Goal: Task Accomplishment & Management: Manage account settings

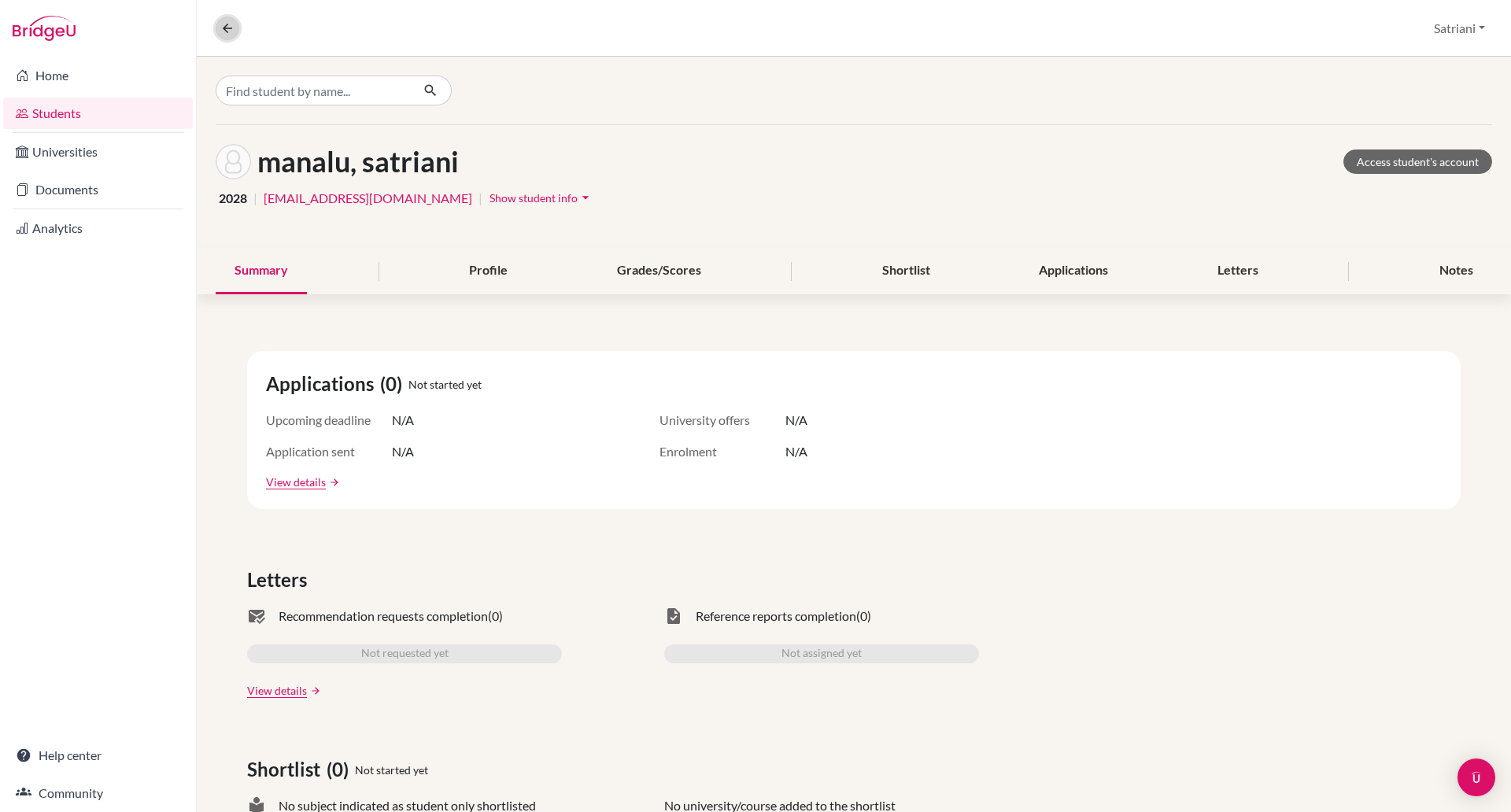
click at [233, 23] on icon at bounding box center [227, 28] width 14 height 14
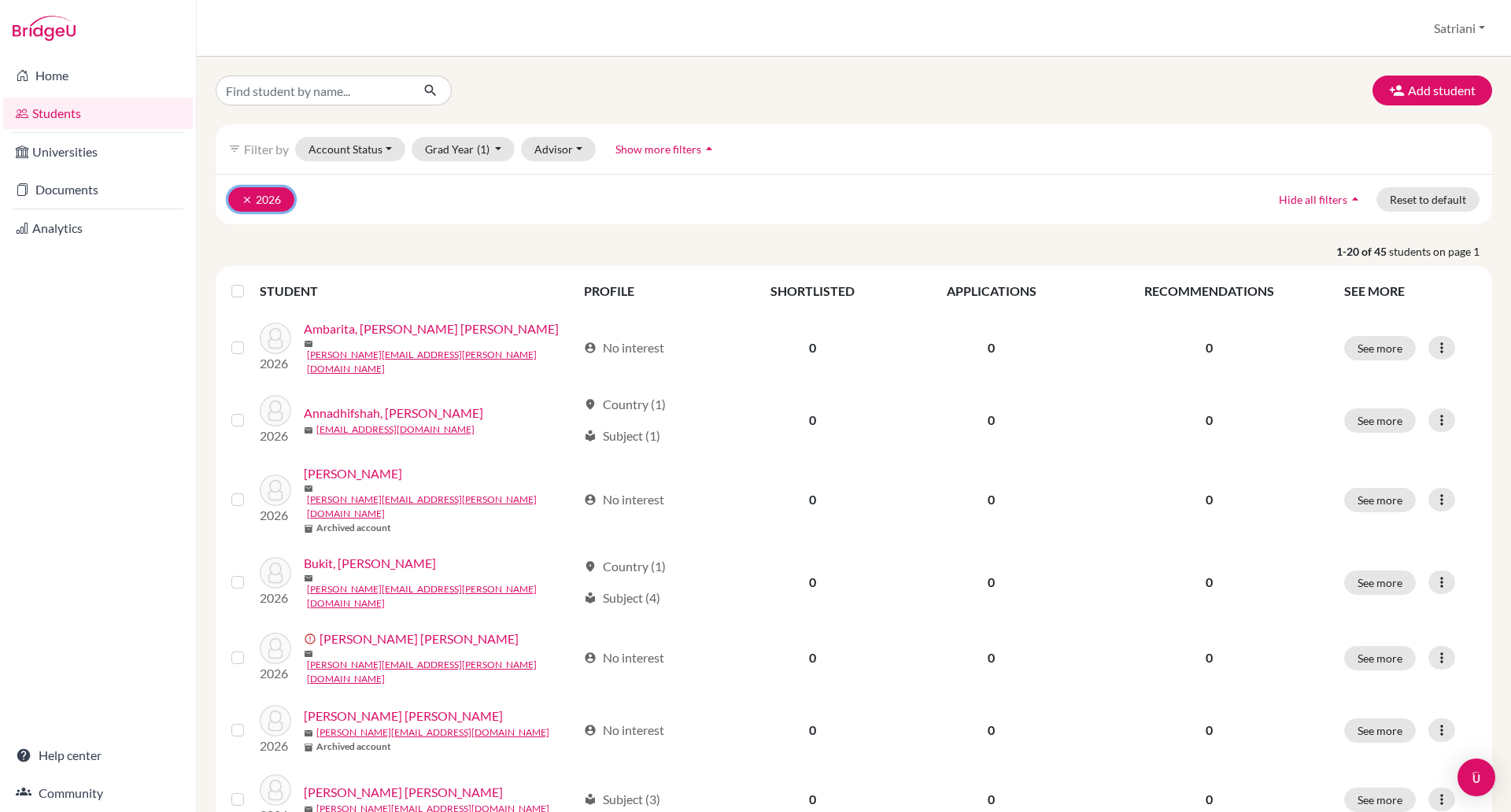
click at [243, 196] on icon "clear" at bounding box center [247, 199] width 11 height 11
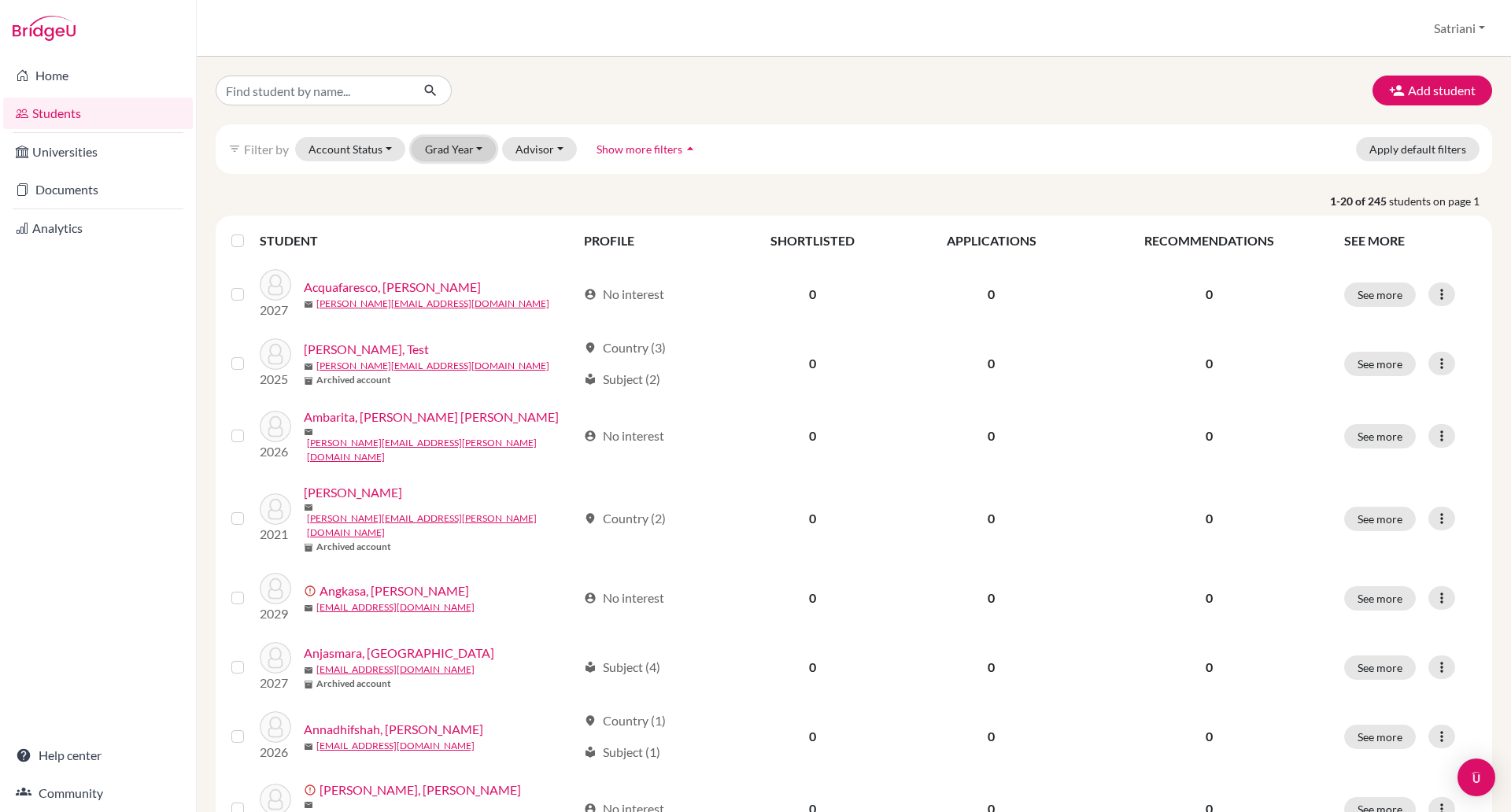
click at [459, 152] on button "Grad Year" at bounding box center [454, 148] width 85 height 24
click at [459, 237] on span "2027" at bounding box center [445, 233] width 28 height 19
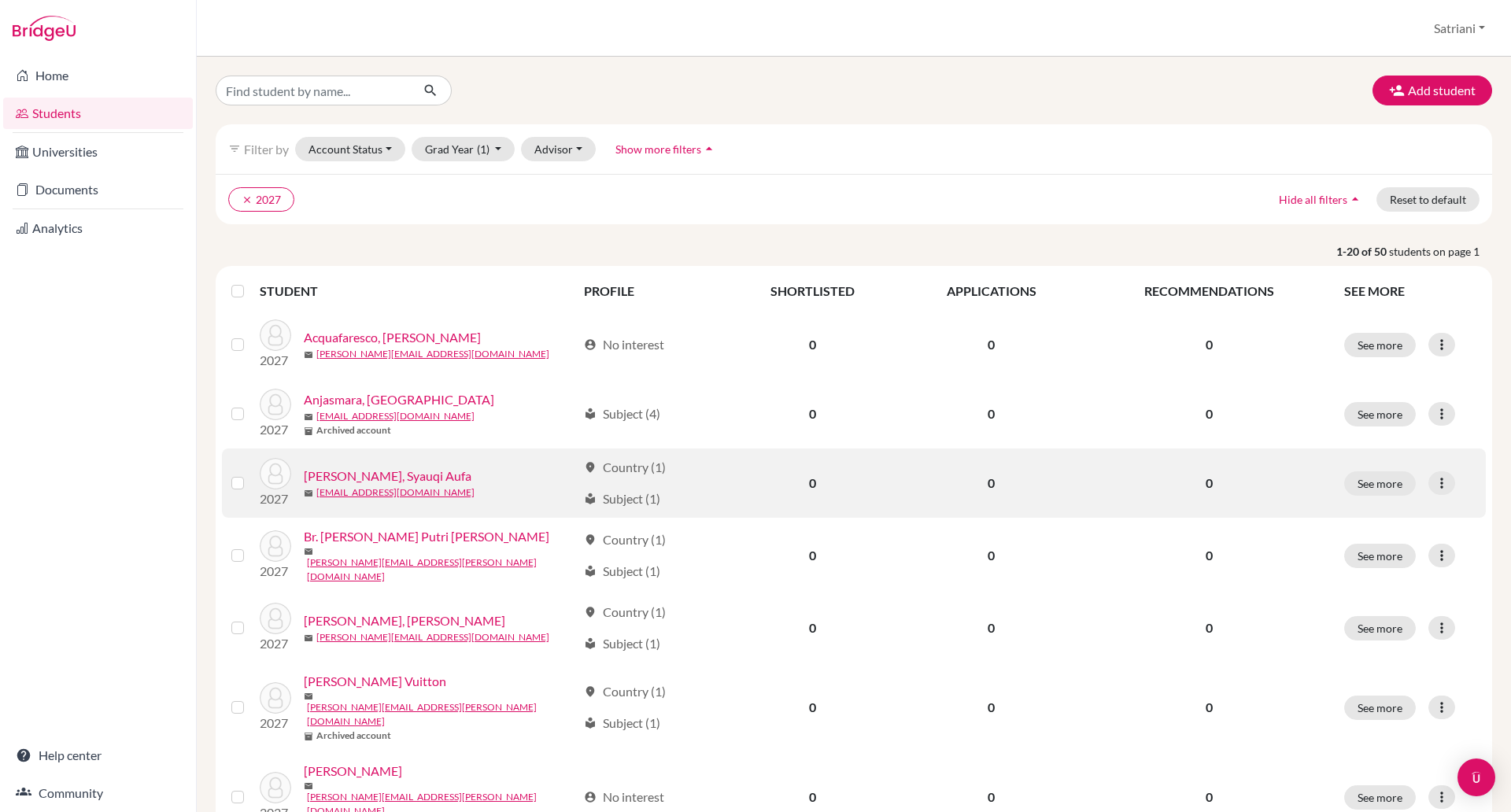
click at [1437, 491] on div "See more Edit student Send Message Reset Password" at bounding box center [1410, 483] width 132 height 24
click at [1434, 483] on icon at bounding box center [1442, 483] width 15 height 15
click at [1373, 570] on button "Reset Password" at bounding box center [1358, 566] width 124 height 25
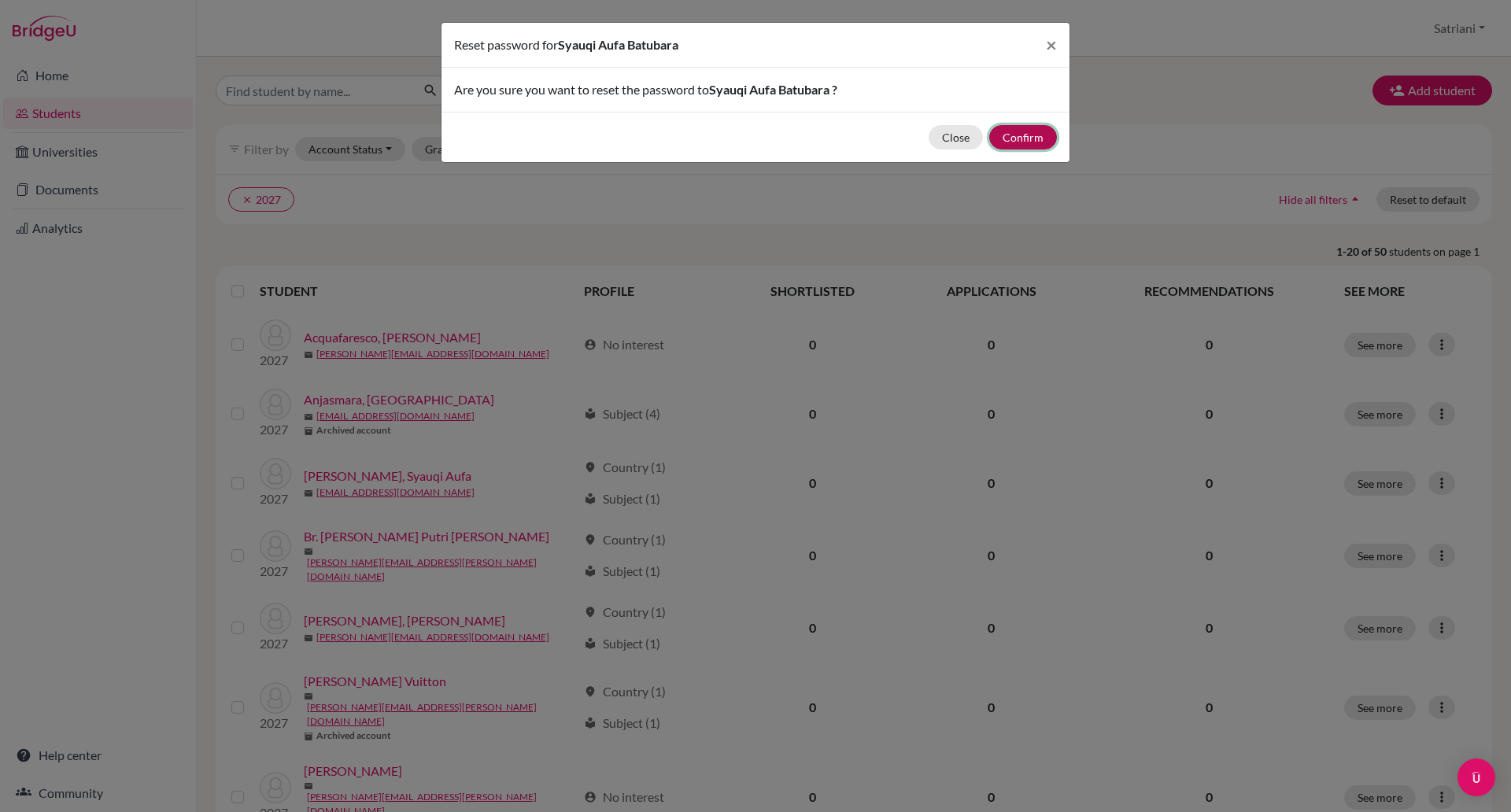
click at [1022, 138] on button "Confirm" at bounding box center [1023, 137] width 67 height 24
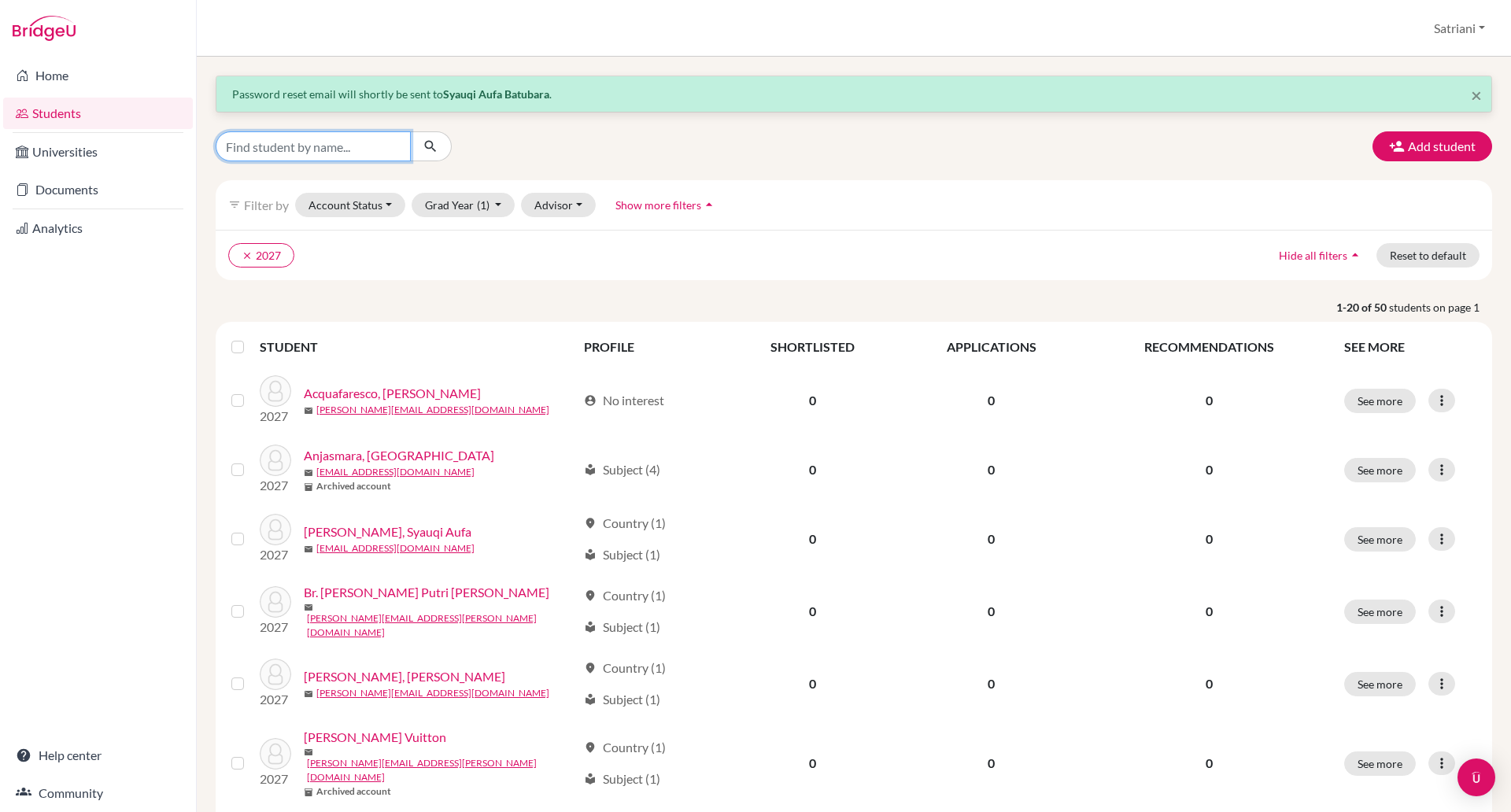
click at [373, 144] on input "Find student by name..." at bounding box center [313, 145] width 196 height 30
type input "felicia"
click button "submit" at bounding box center [431, 145] width 41 height 30
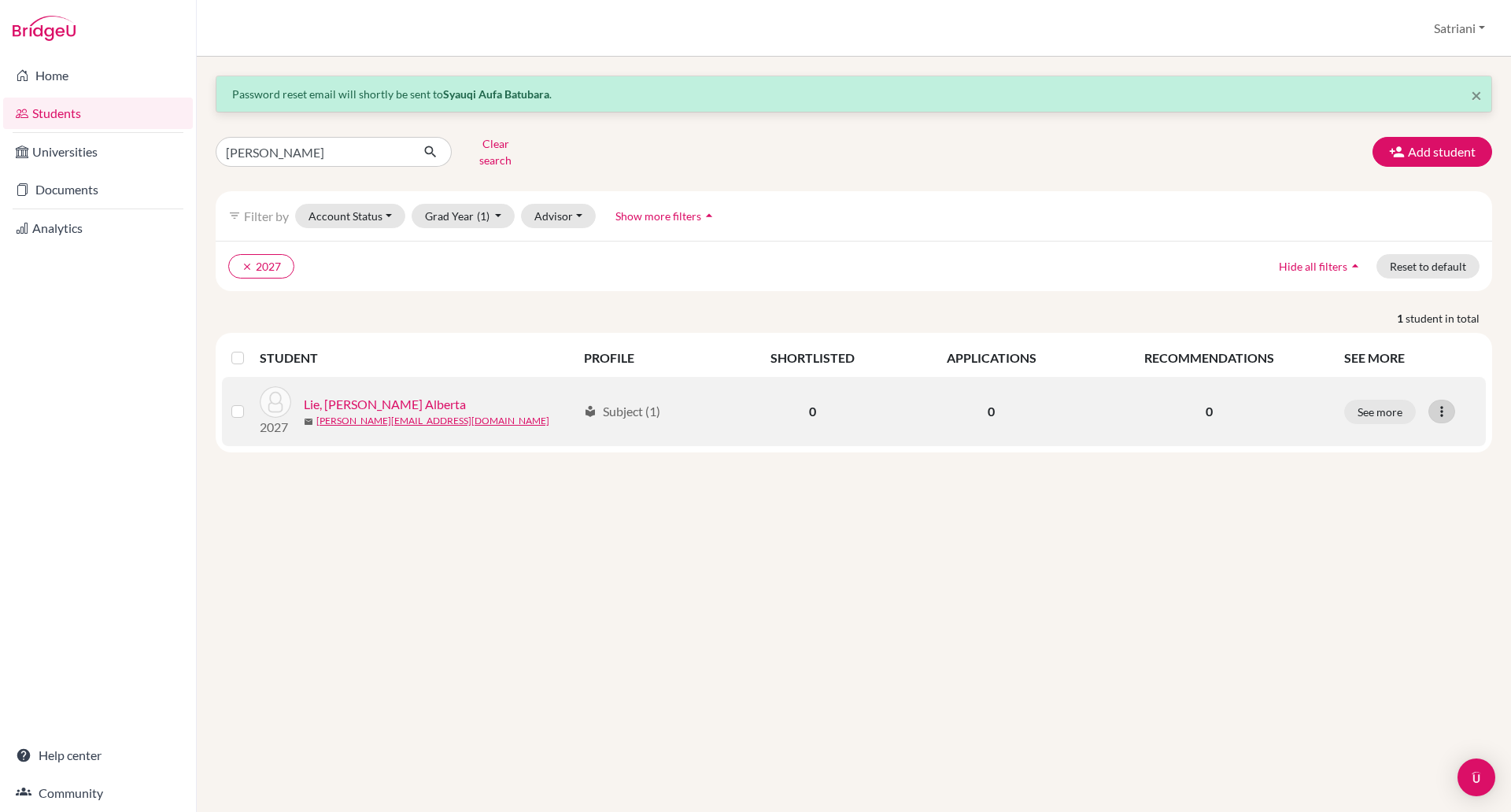
click at [1442, 404] on icon at bounding box center [1442, 411] width 15 height 15
click at [1401, 484] on button "Reset Password" at bounding box center [1373, 495] width 124 height 25
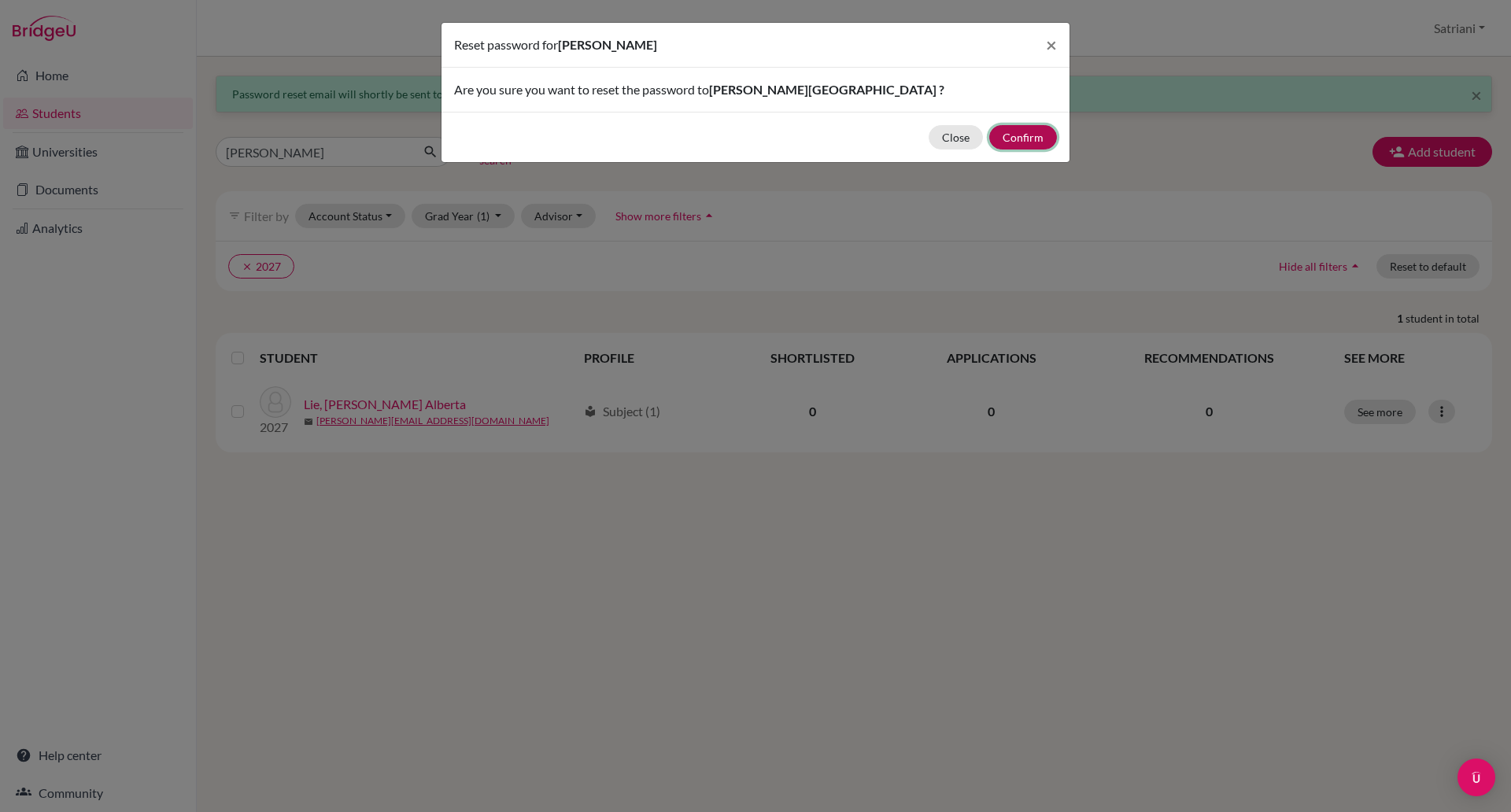
click at [1030, 132] on button "Confirm" at bounding box center [1023, 137] width 67 height 24
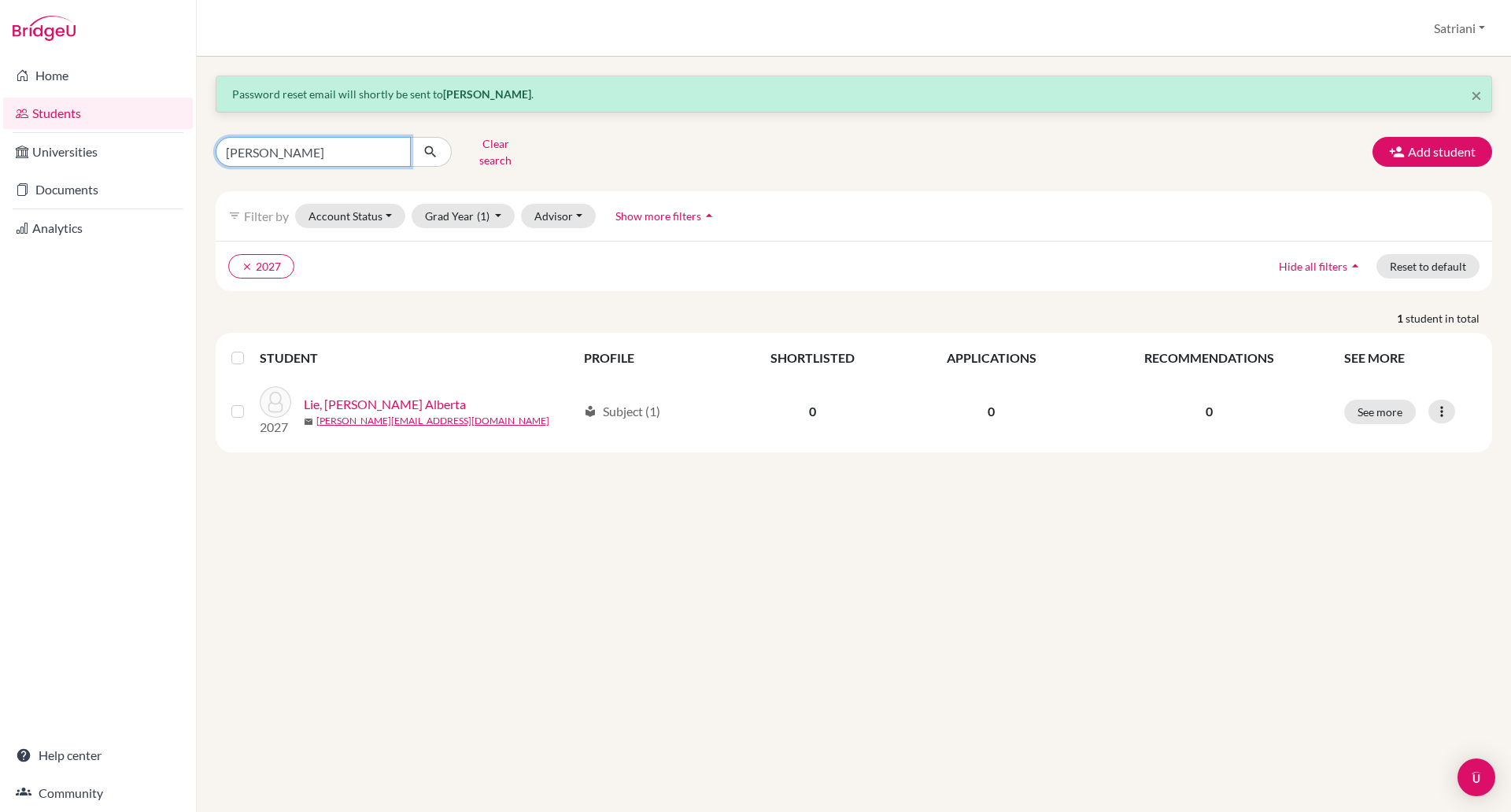
click at [323, 150] on input "felicia" at bounding box center [313, 151] width 196 height 30
type input "charlene"
click button "submit" at bounding box center [431, 151] width 41 height 30
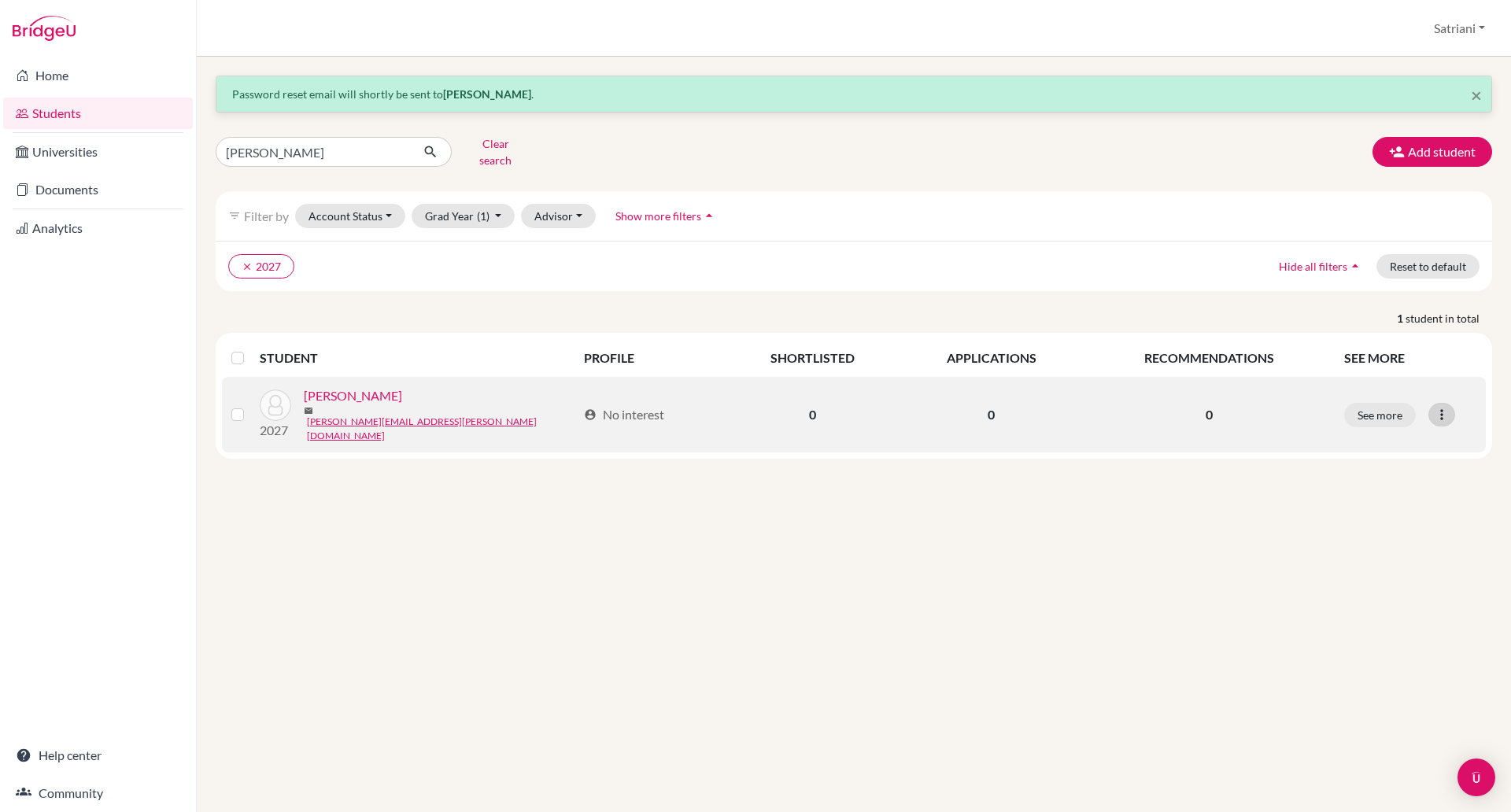
click at [1444, 406] on icon at bounding box center [1442, 414] width 15 height 15
click at [1404, 483] on button "Reset Password" at bounding box center [1373, 495] width 124 height 25
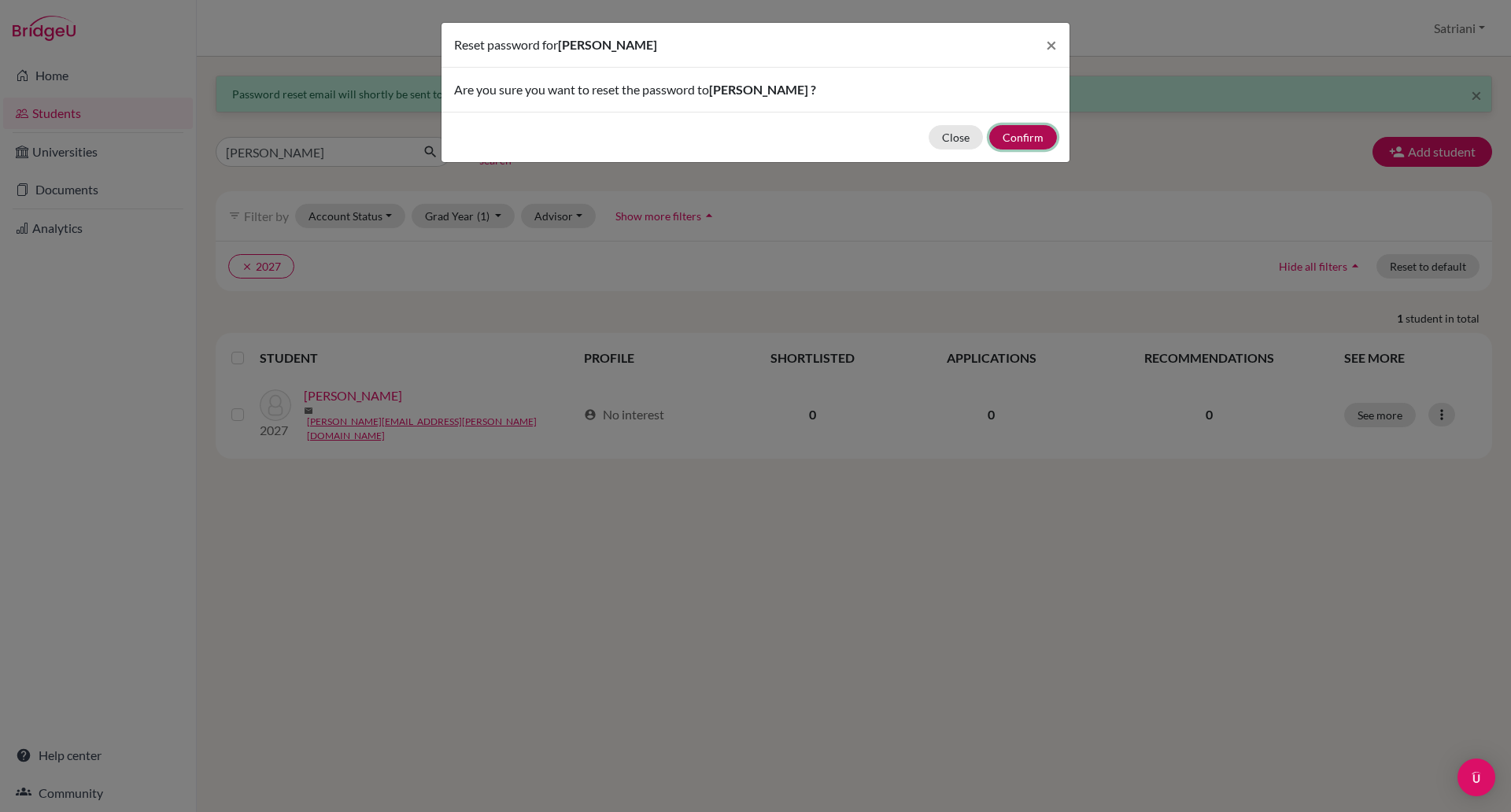
click at [1022, 134] on button "Confirm" at bounding box center [1023, 137] width 67 height 24
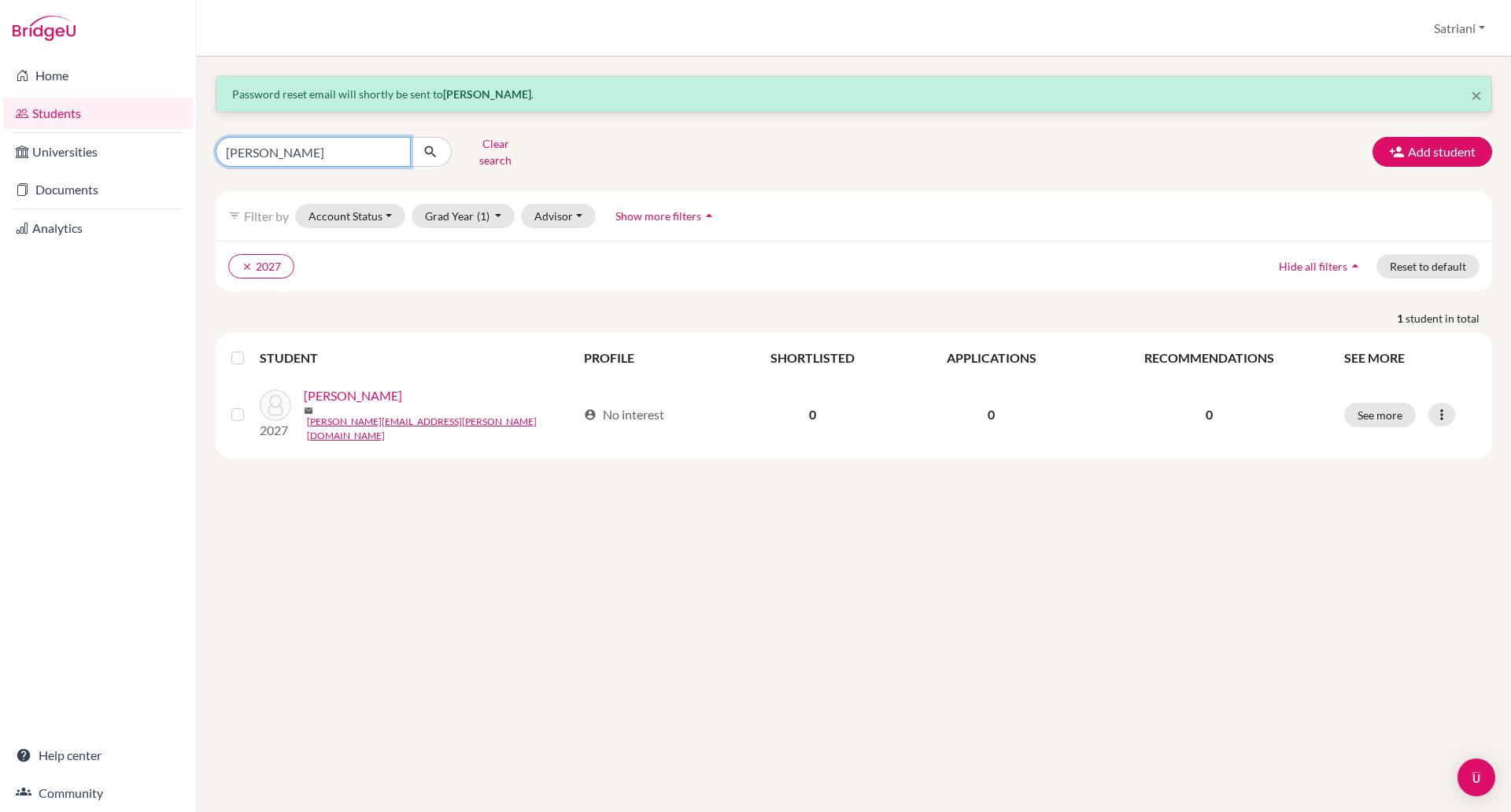
click at [333, 154] on input "charlene" at bounding box center [313, 151] width 196 height 30
type input "eugenio"
click button "submit" at bounding box center [431, 151] width 41 height 30
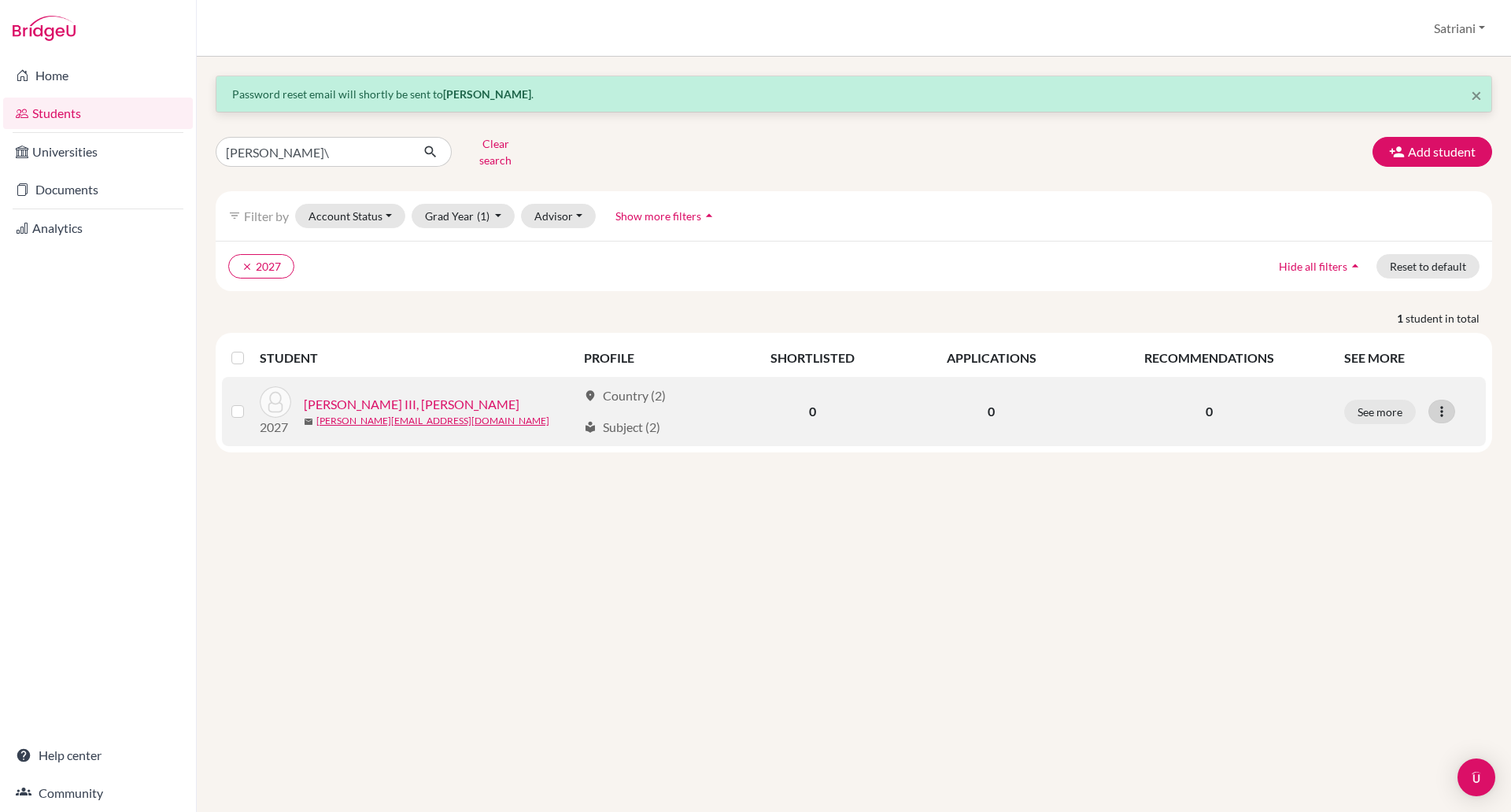
click at [1441, 404] on icon at bounding box center [1442, 411] width 15 height 15
click at [1386, 483] on button "Reset Password" at bounding box center [1373, 495] width 124 height 25
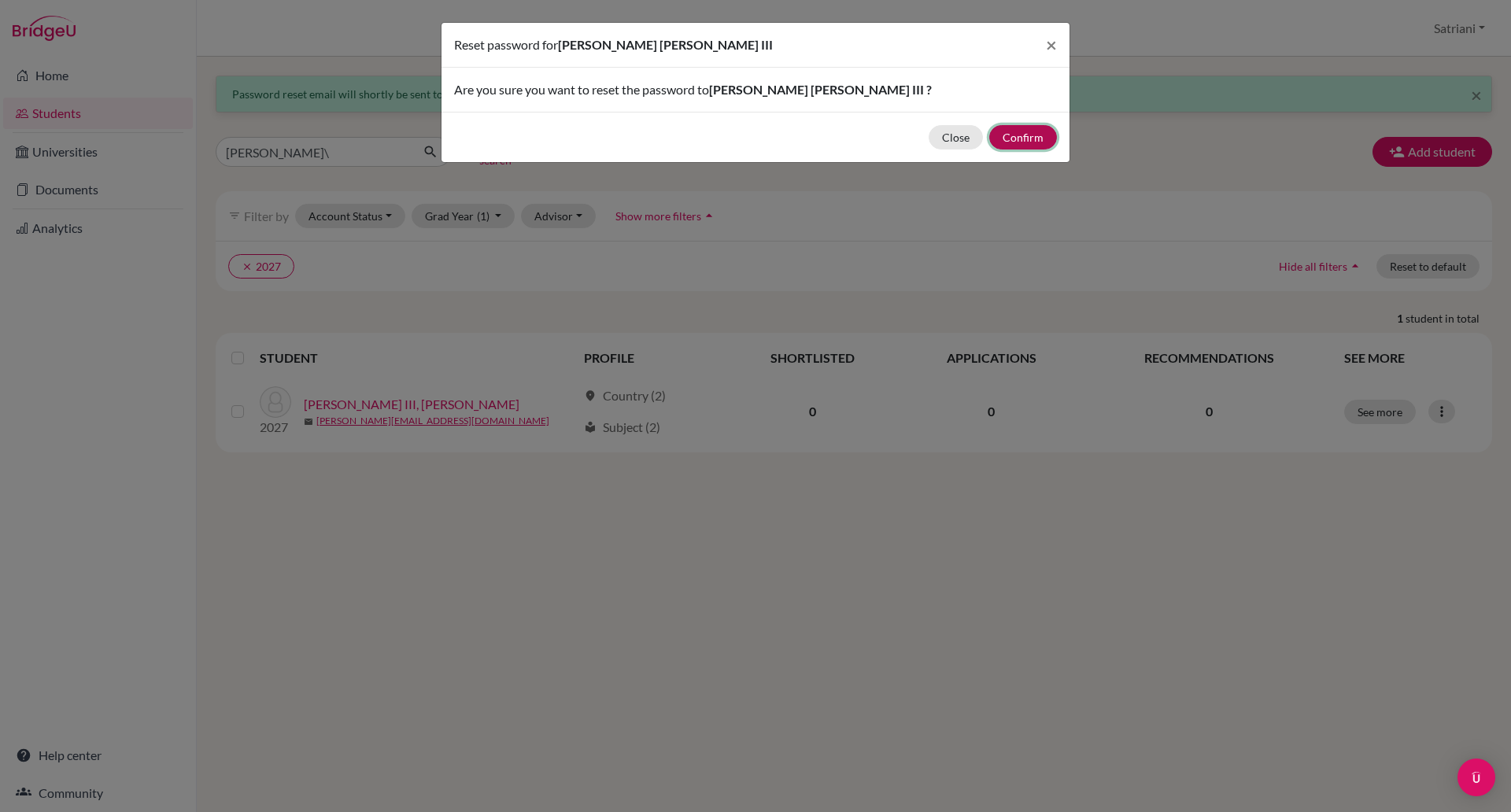
click at [1020, 130] on button "Confirm" at bounding box center [1023, 137] width 67 height 24
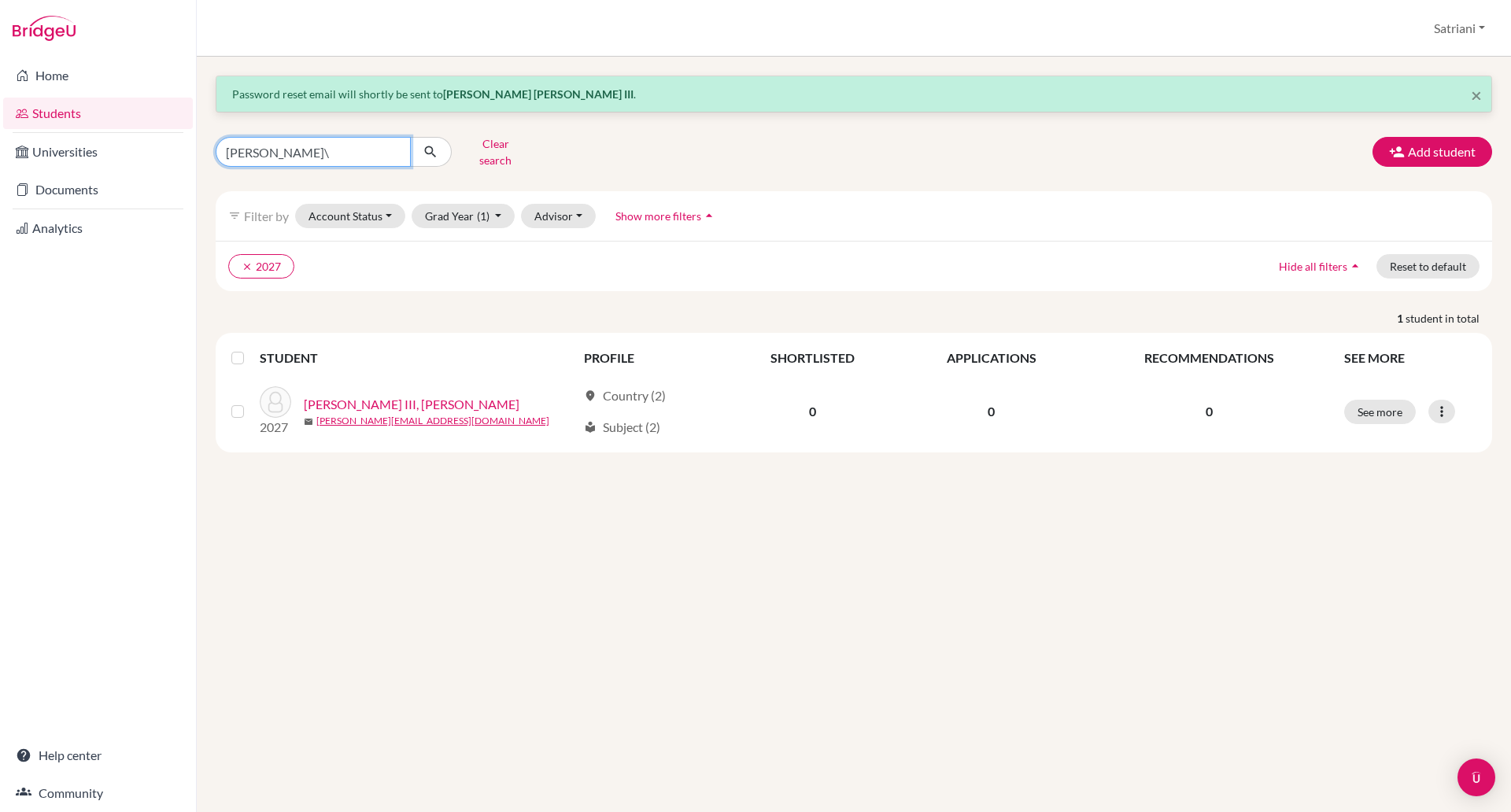
click at [286, 146] on input "eugenio\" at bounding box center [313, 151] width 196 height 30
type input "[PERSON_NAME]"
click at [444, 144] on button "submit" at bounding box center [431, 151] width 41 height 30
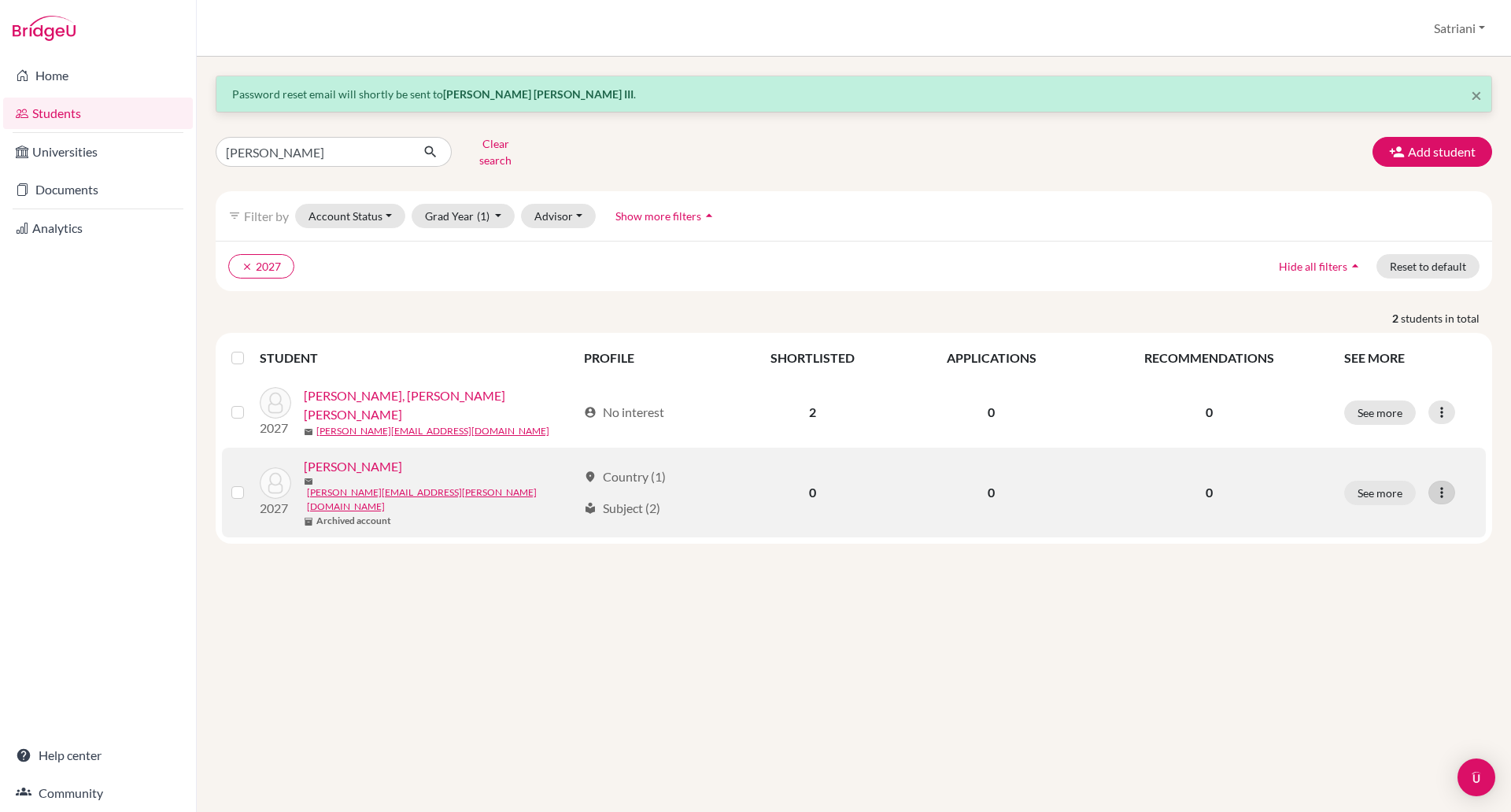
click at [1448, 485] on icon at bounding box center [1442, 492] width 15 height 15
click at [372, 513] on b "Archived account" at bounding box center [354, 520] width 75 height 14
click at [1445, 485] on icon at bounding box center [1442, 492] width 15 height 15
click at [1381, 558] on button "Reset Password" at bounding box center [1373, 564] width 124 height 25
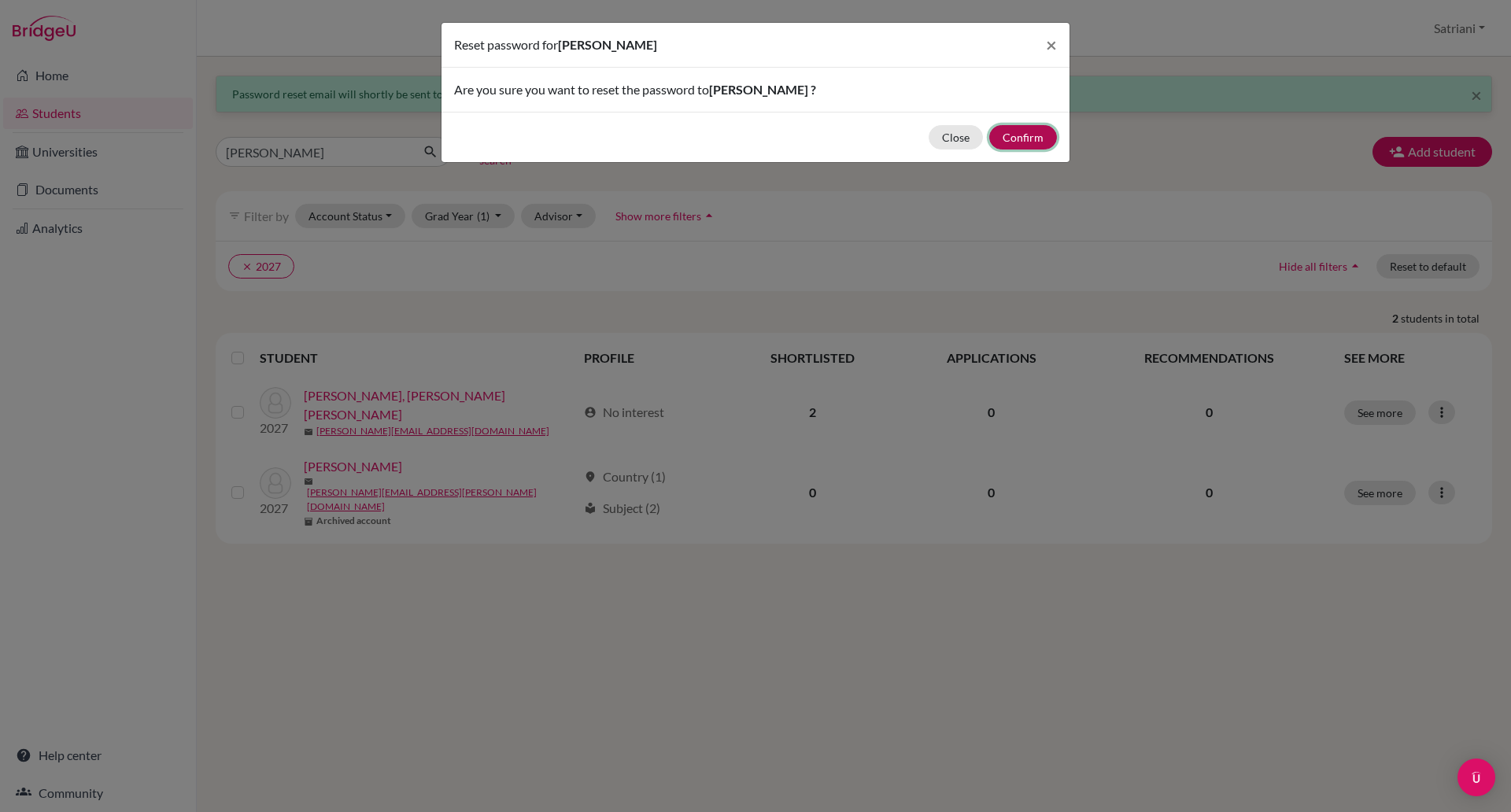
click at [1019, 131] on button "Confirm" at bounding box center [1023, 137] width 67 height 24
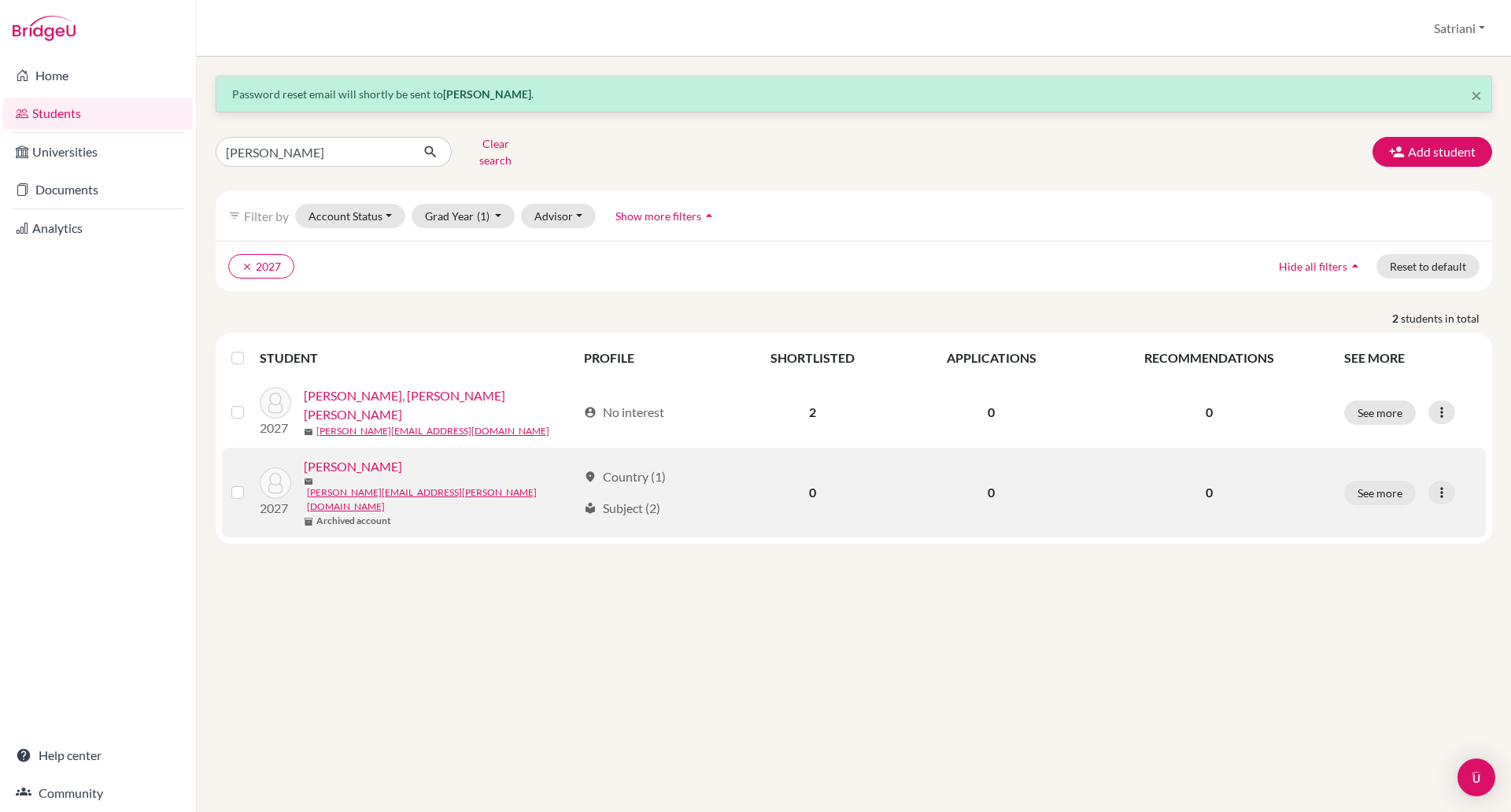
click at [344, 458] on link "[PERSON_NAME]" at bounding box center [353, 467] width 98 height 19
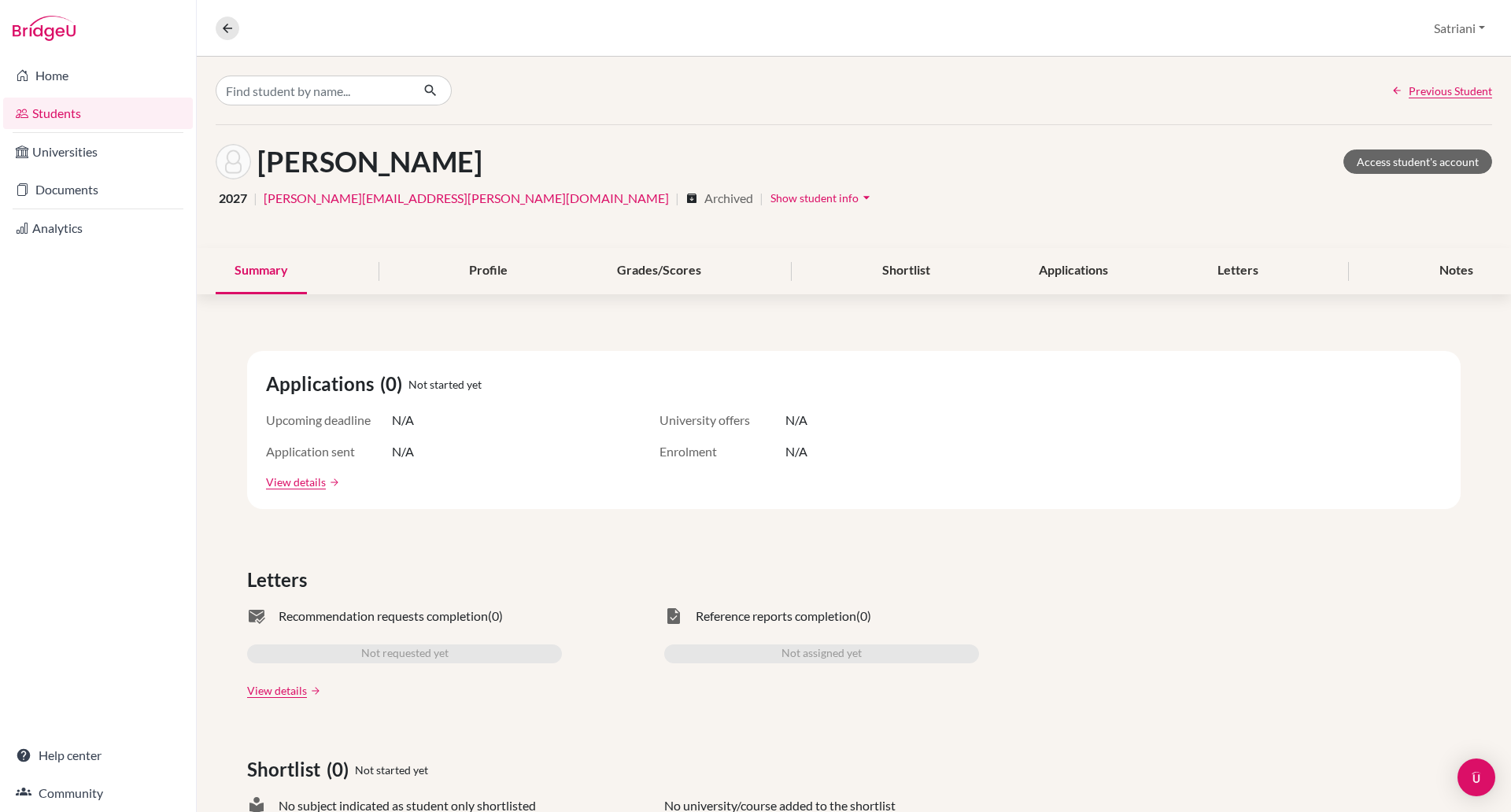
click at [509, 198] on div "2027 | nicholas.yang@sampoernaacademy.net | archive Archived | Show student inf…" at bounding box center [854, 197] width 1277 height 24
click at [685, 202] on icon "archive" at bounding box center [691, 197] width 13 height 13
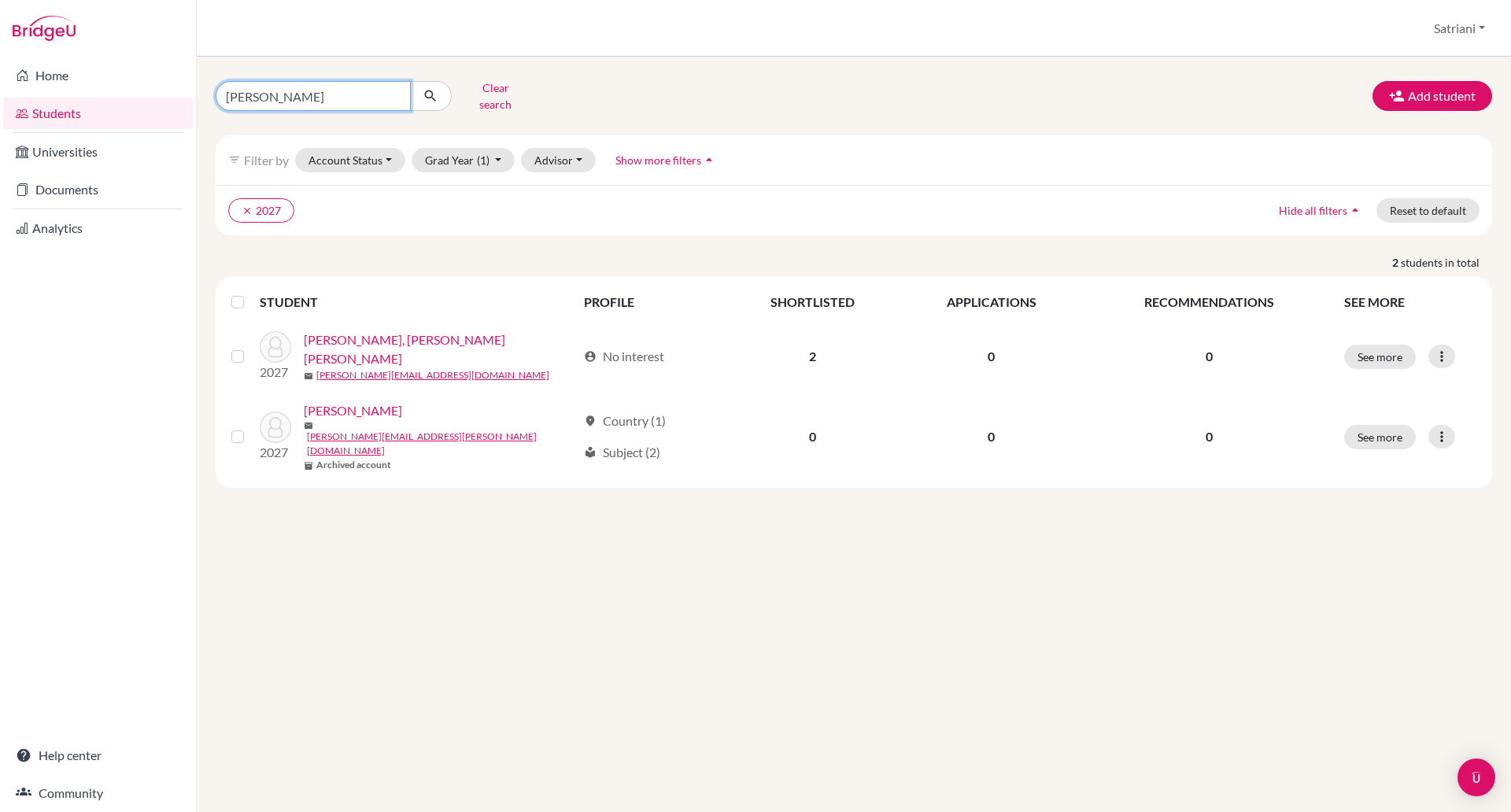
click at [332, 85] on input "[PERSON_NAME]" at bounding box center [313, 95] width 196 height 30
type input "clarissa"
click button "submit" at bounding box center [431, 95] width 41 height 30
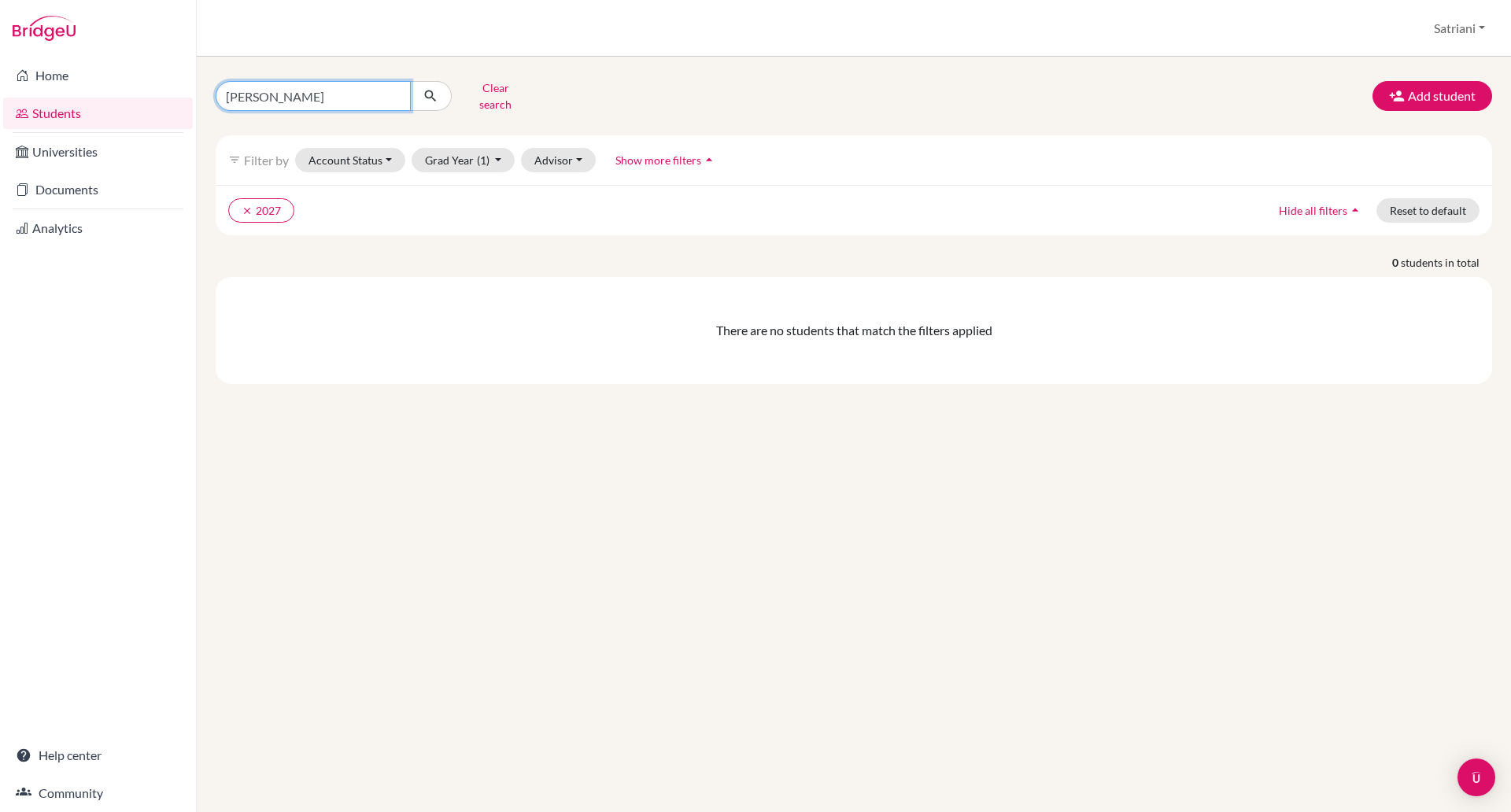
click at [325, 93] on input "clarissa" at bounding box center [313, 95] width 196 height 30
type input "clarisa"
click button "submit" at bounding box center [431, 95] width 41 height 30
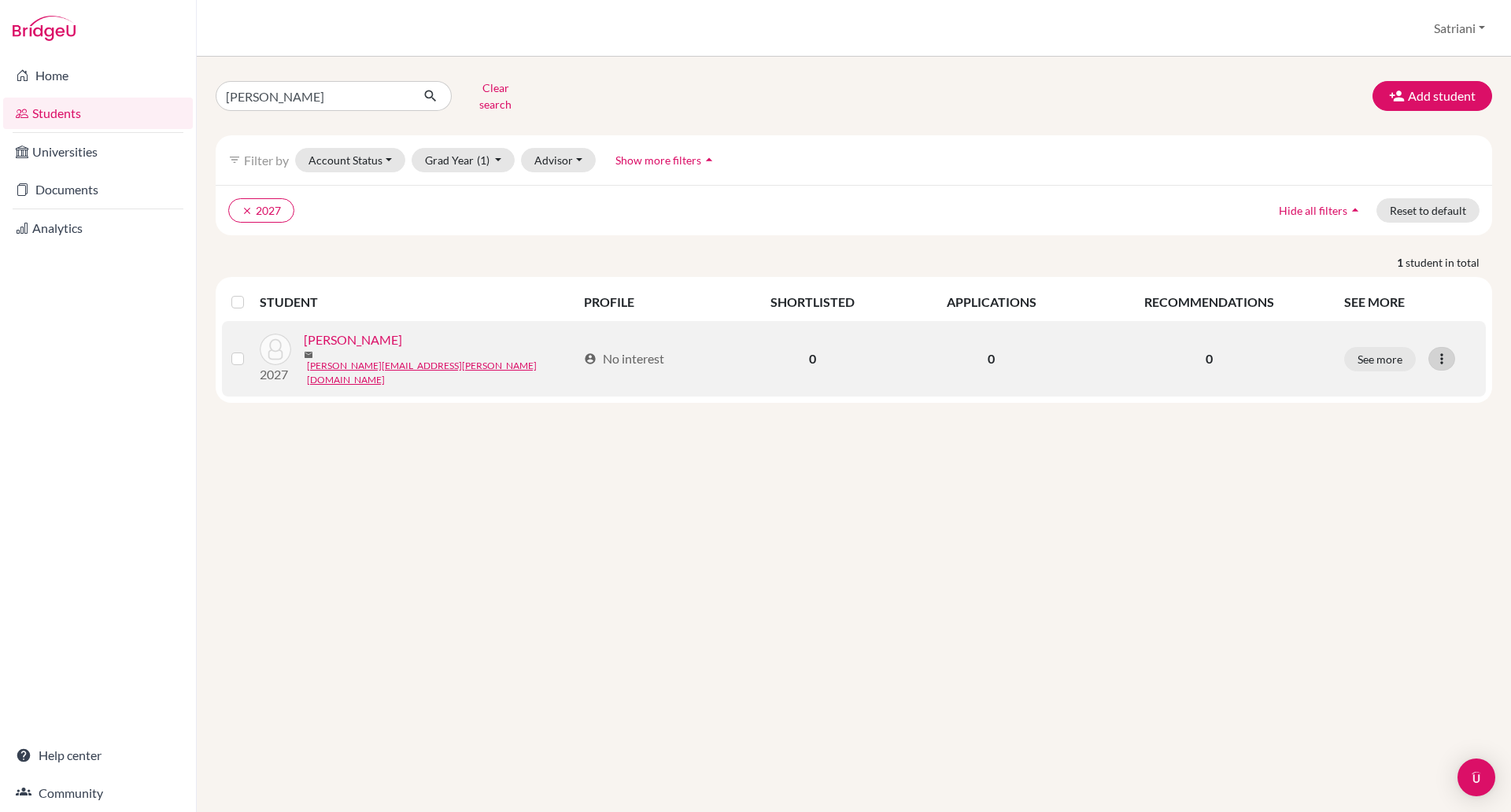
click at [1442, 351] on icon at bounding box center [1442, 358] width 15 height 15
click at [1395, 427] on button "Reset Password" at bounding box center [1373, 439] width 124 height 25
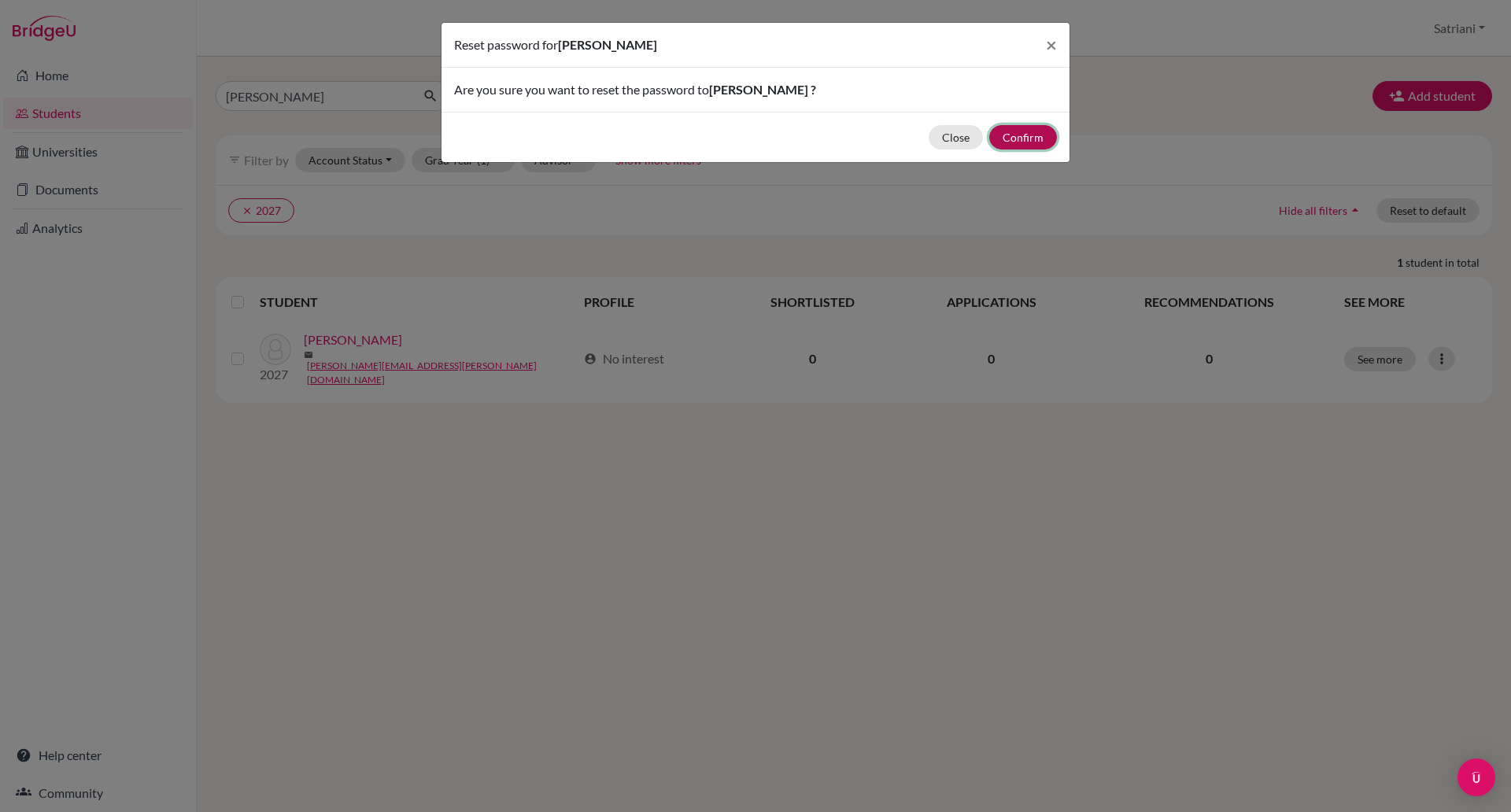
click at [1032, 138] on button "Confirm" at bounding box center [1023, 137] width 67 height 24
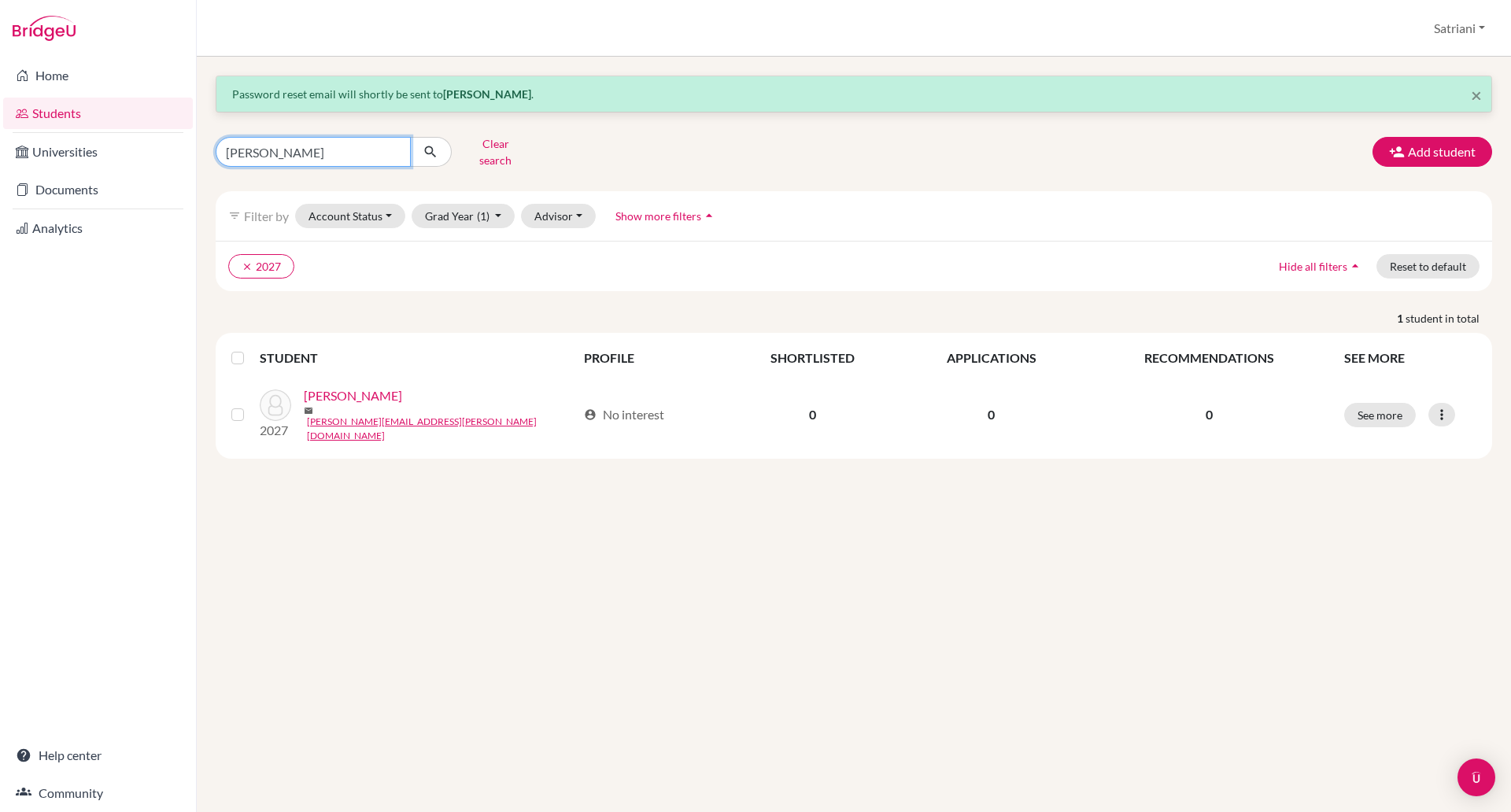
click at [322, 145] on input "clarisa" at bounding box center [313, 151] width 196 height 30
type input "n"
type input "a"
click at [367, 209] on button "Account Status" at bounding box center [350, 216] width 110 height 24
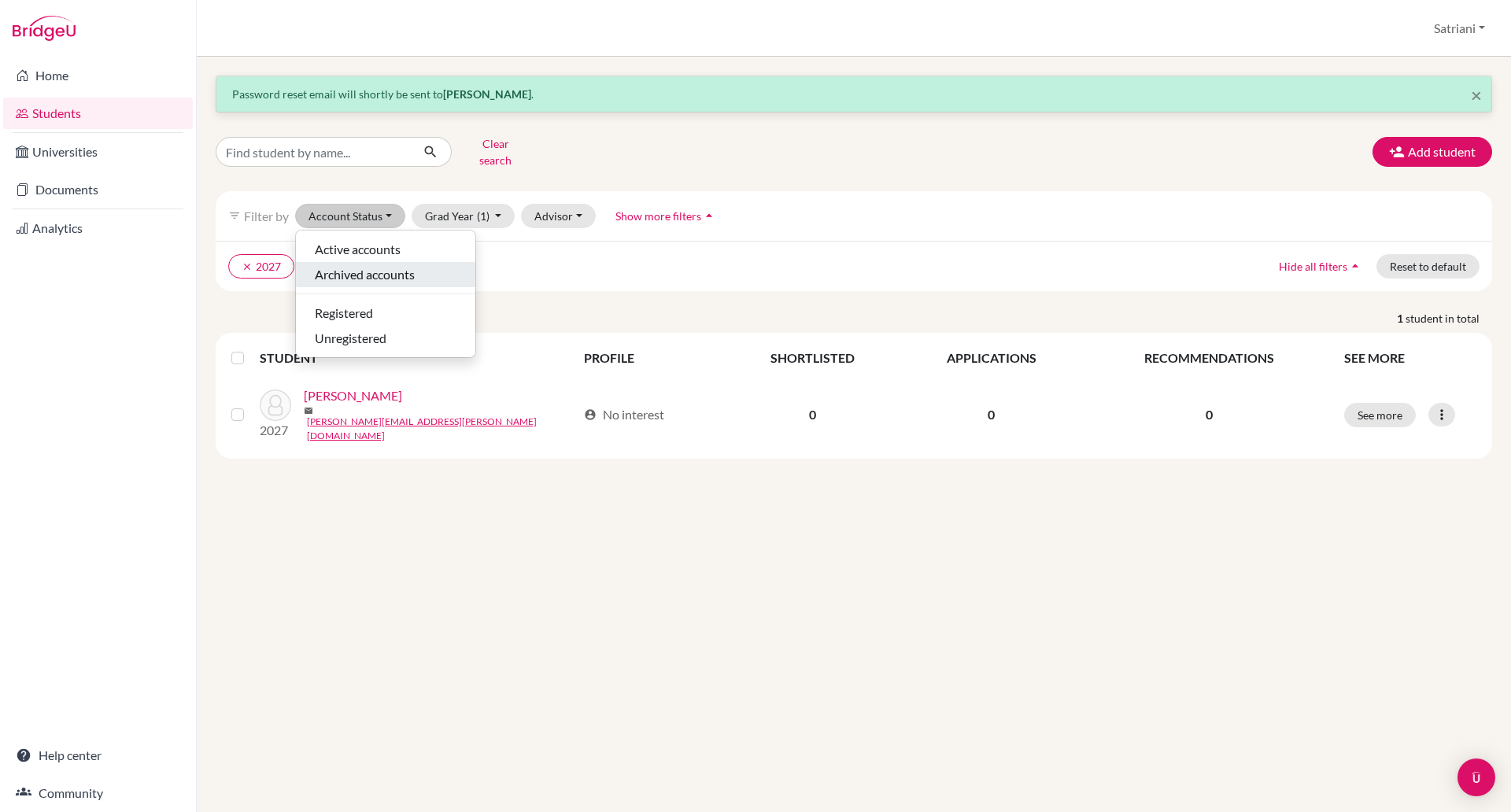
click at [374, 265] on span "Archived accounts" at bounding box center [365, 275] width 100 height 19
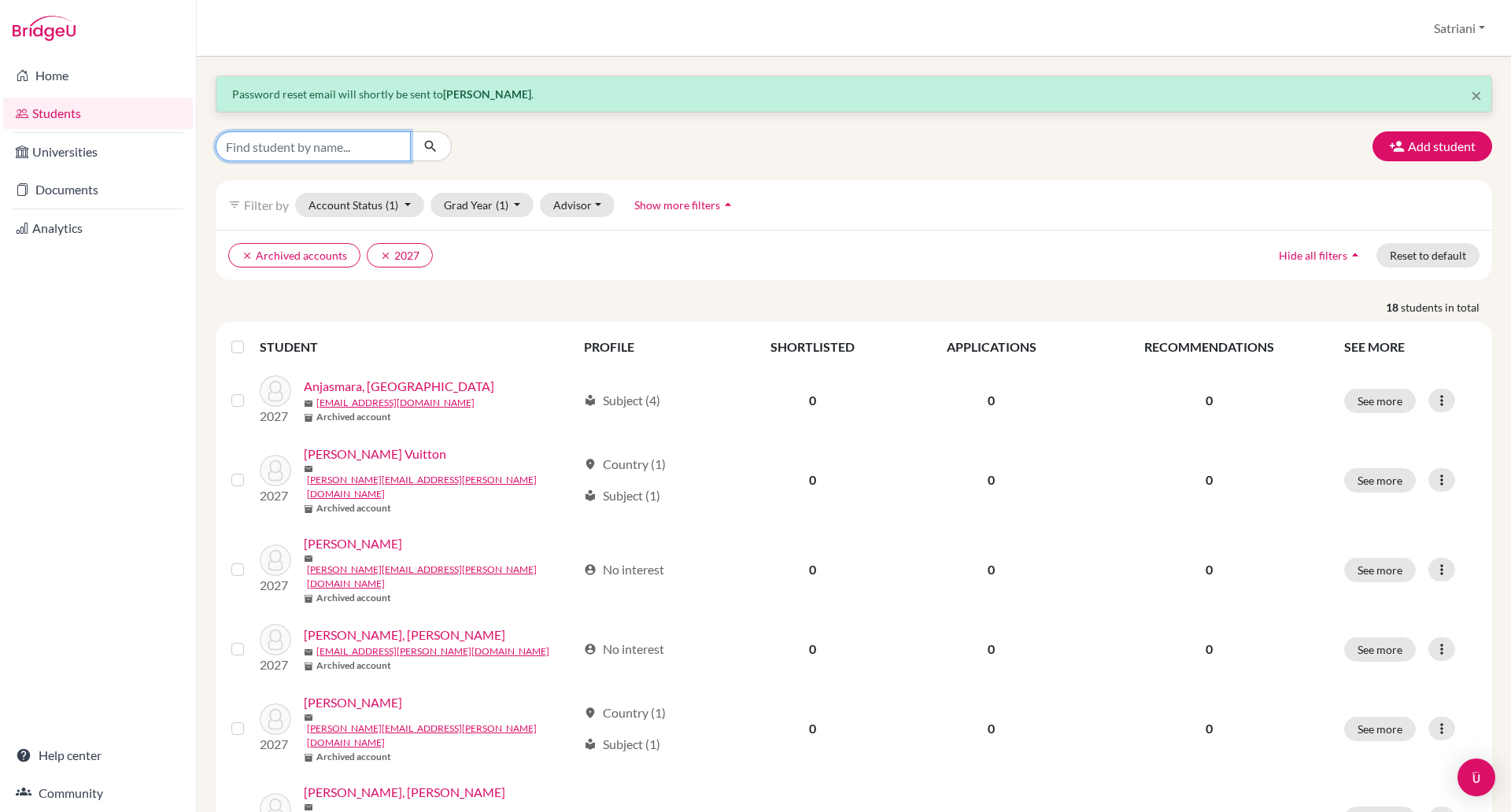
click at [385, 152] on input "Find student by name..." at bounding box center [313, 145] width 196 height 30
type input "[PERSON_NAME]"
click at [427, 152] on icon "submit" at bounding box center [431, 146] width 15 height 15
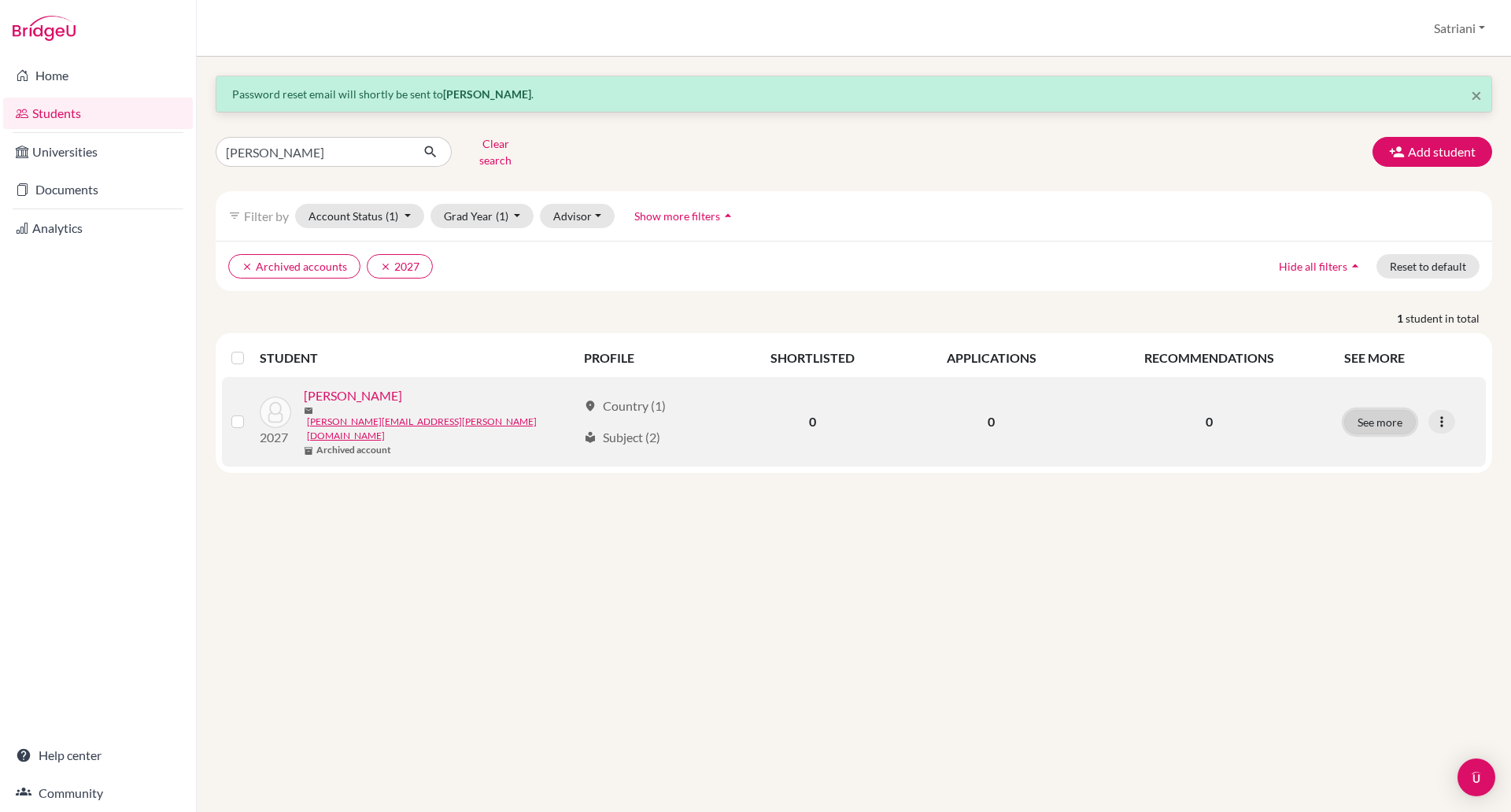
click at [1386, 410] on button "See more" at bounding box center [1380, 422] width 71 height 24
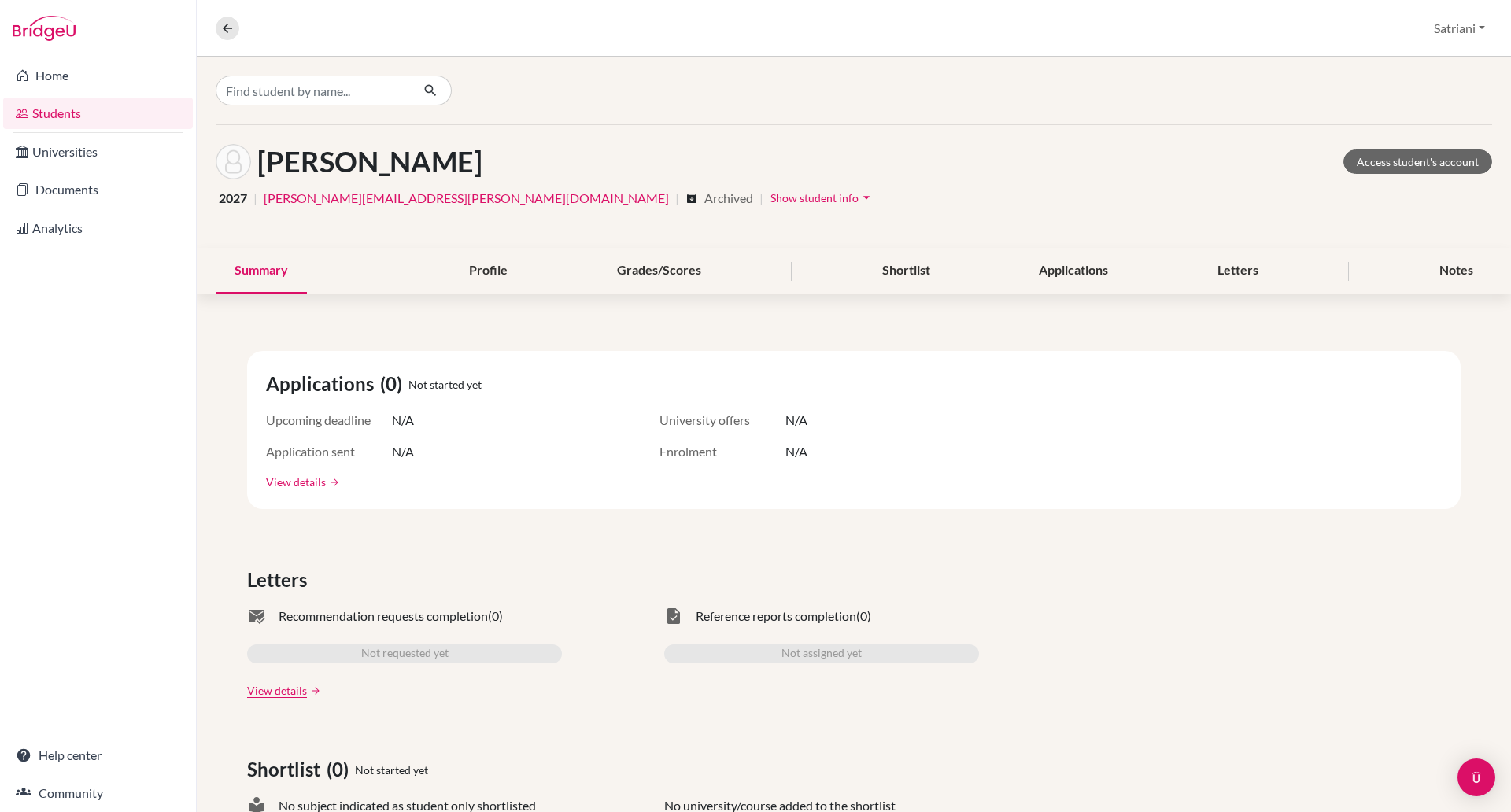
click at [685, 199] on icon "archive" at bounding box center [691, 197] width 13 height 13
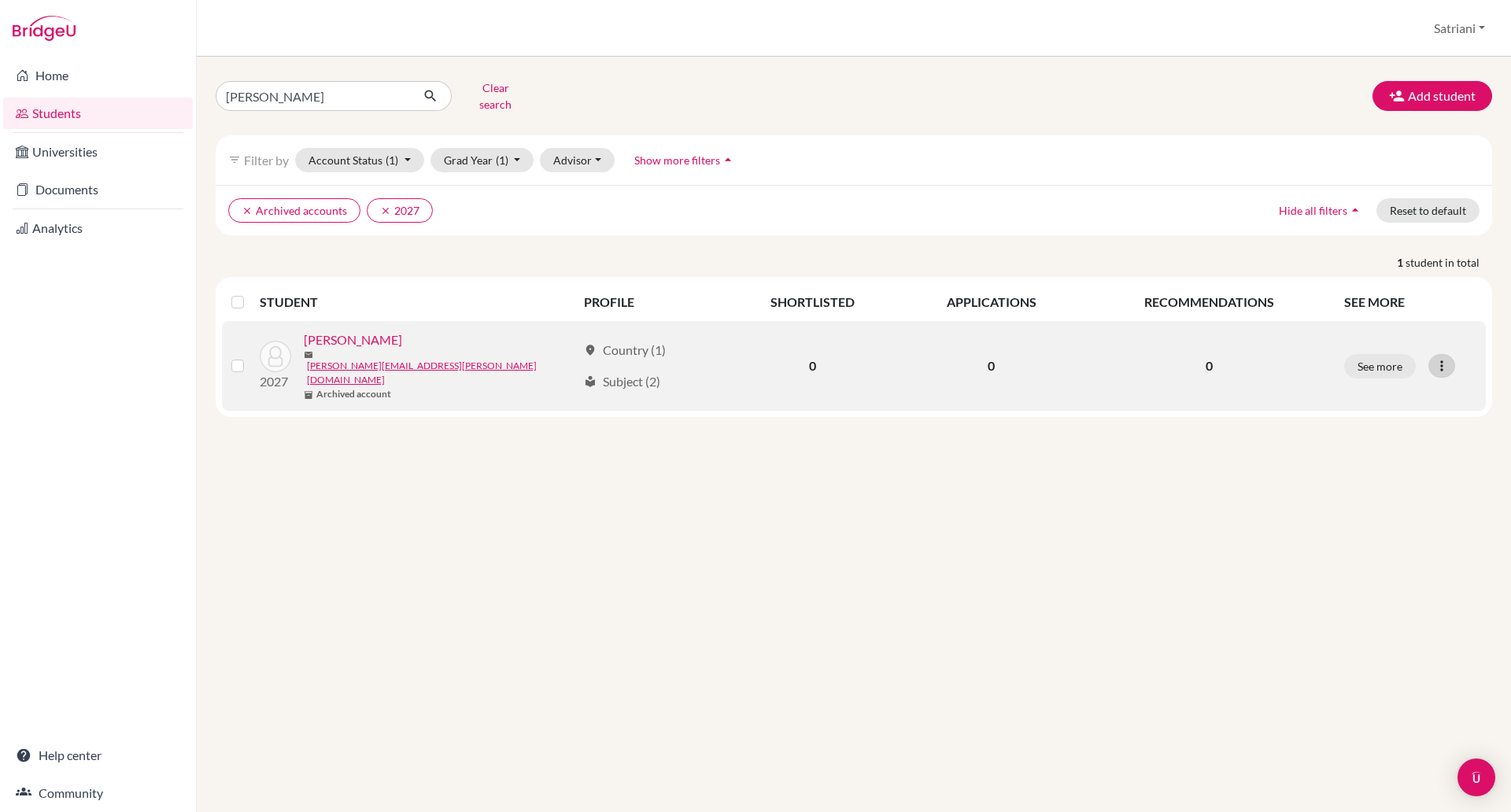
click at [1445, 358] on icon at bounding box center [1442, 366] width 15 height 15
click at [1375, 378] on button "Edit student" at bounding box center [1373, 388] width 124 height 25
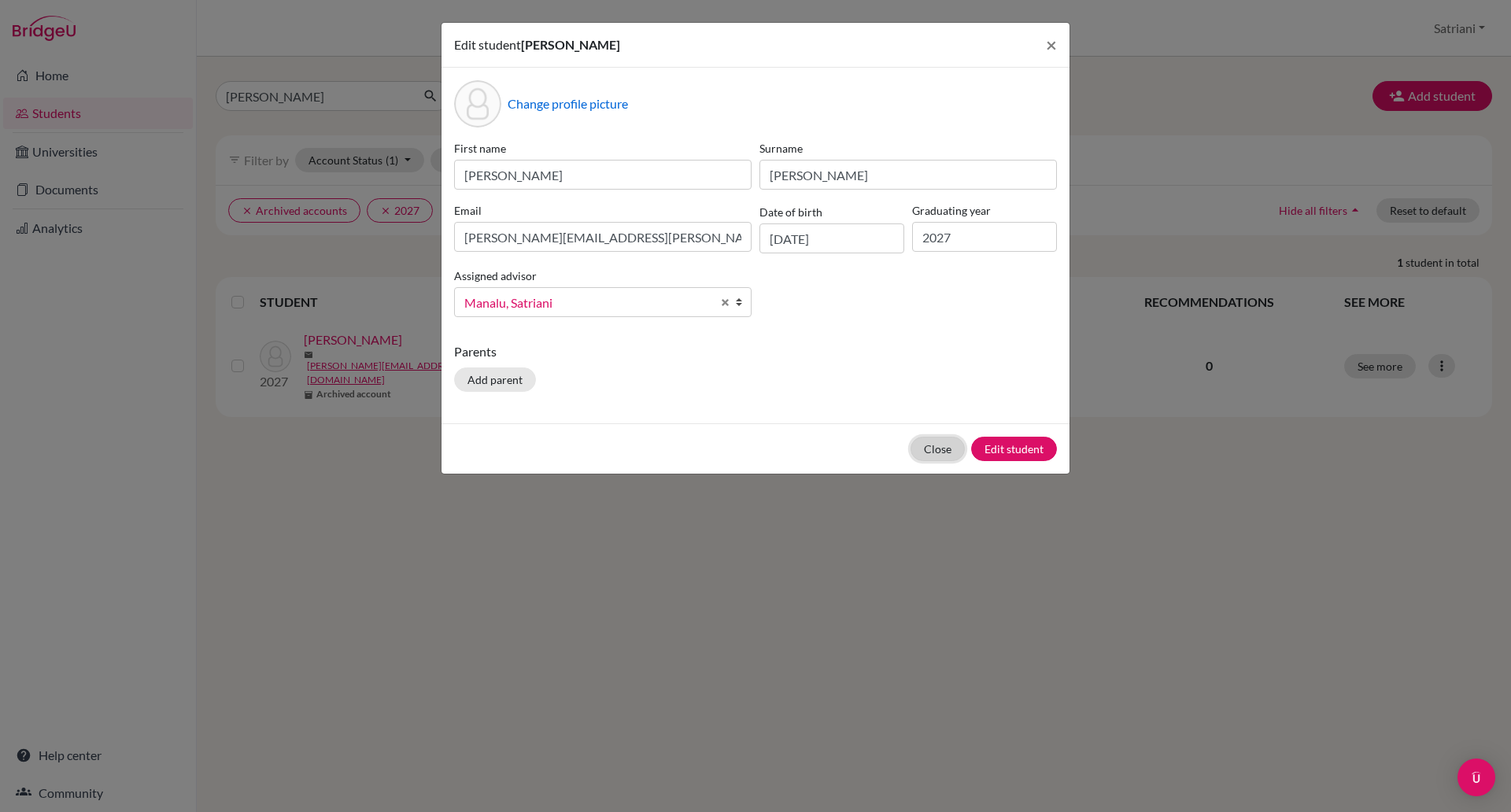
click at [940, 444] on button "Close" at bounding box center [938, 448] width 54 height 24
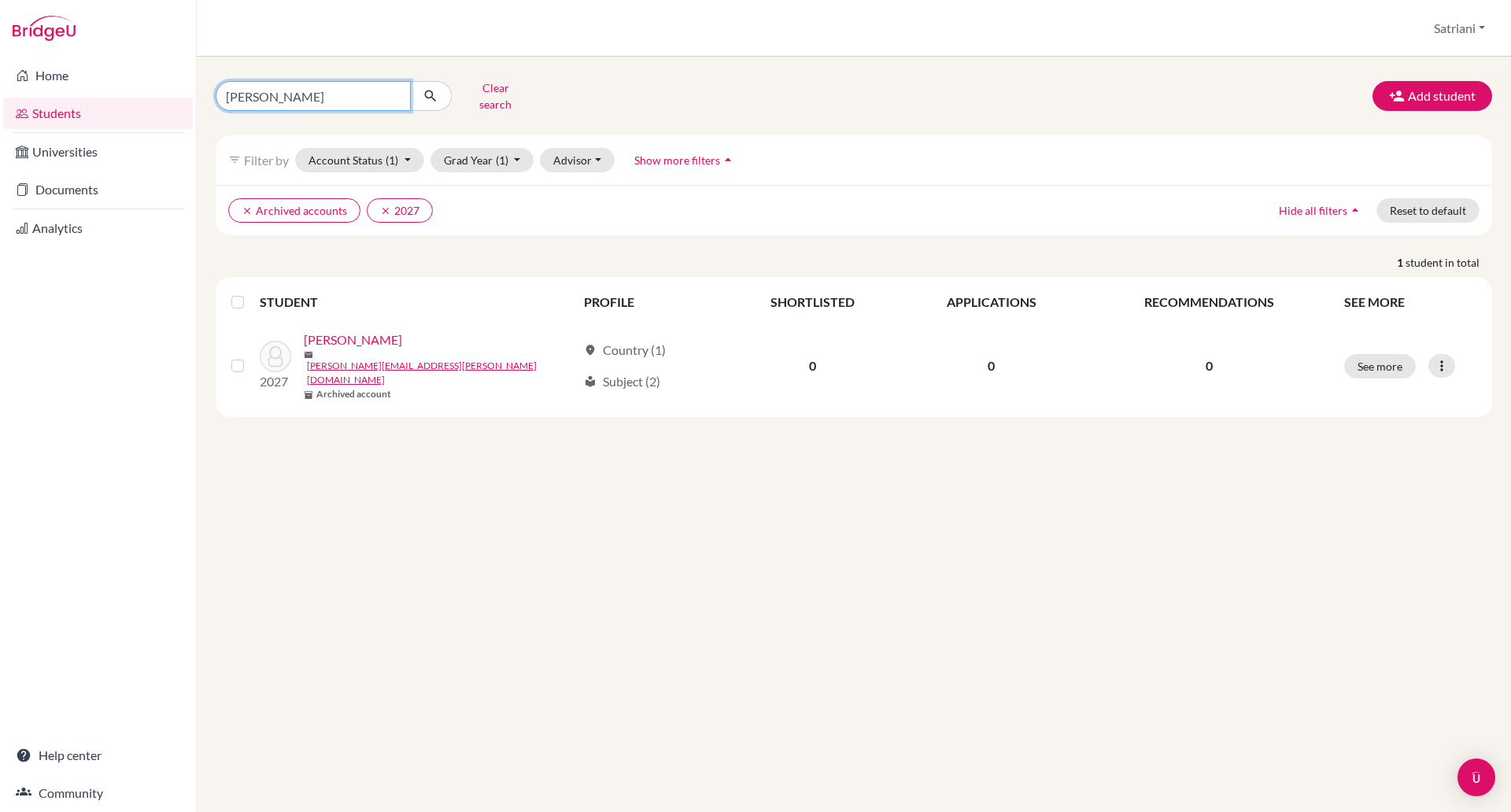
click at [305, 96] on input "[PERSON_NAME]" at bounding box center [313, 95] width 196 height 30
click at [84, 748] on link "Help center" at bounding box center [97, 755] width 190 height 32
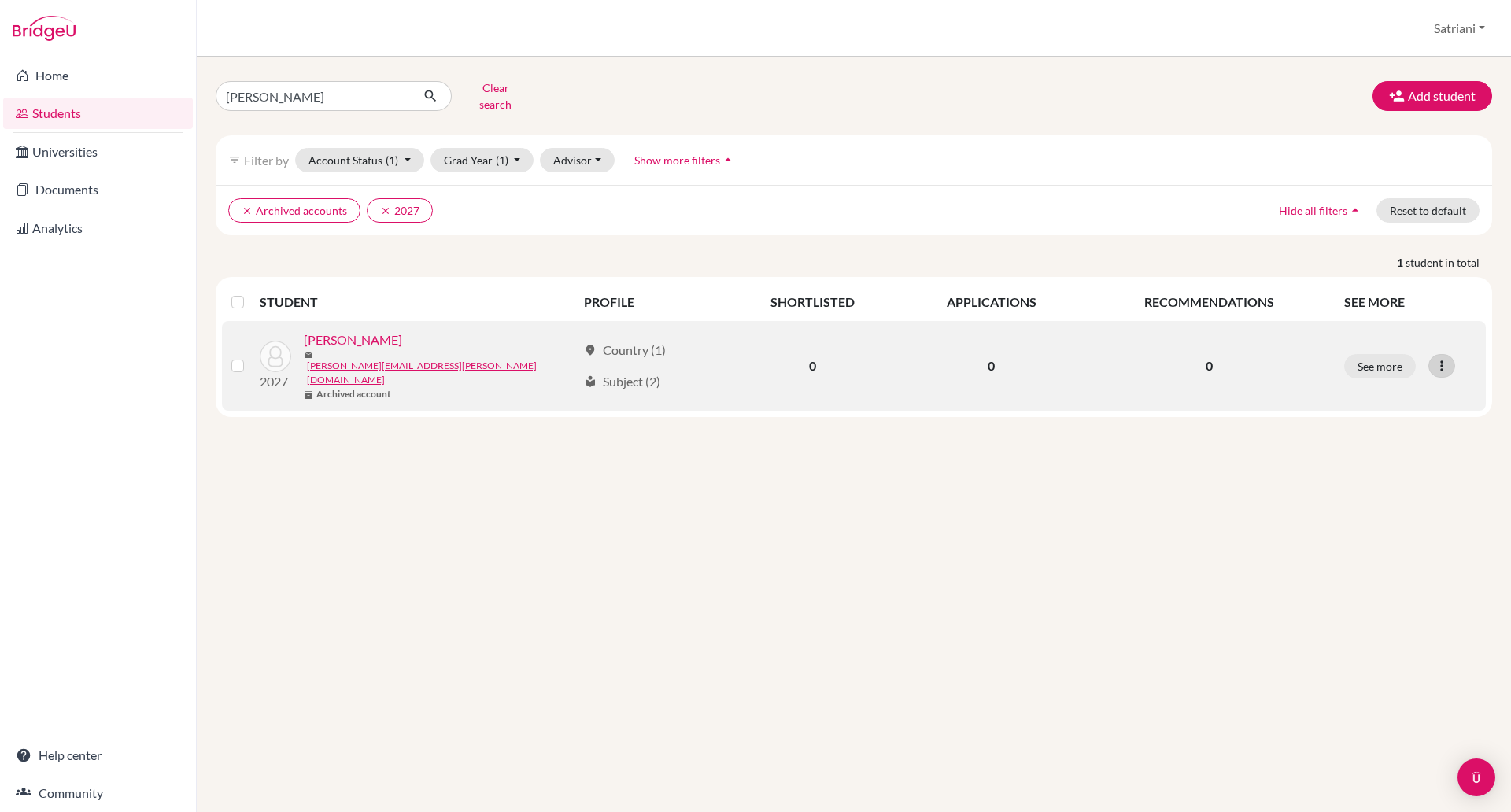
click at [1439, 358] on icon at bounding box center [1442, 366] width 15 height 15
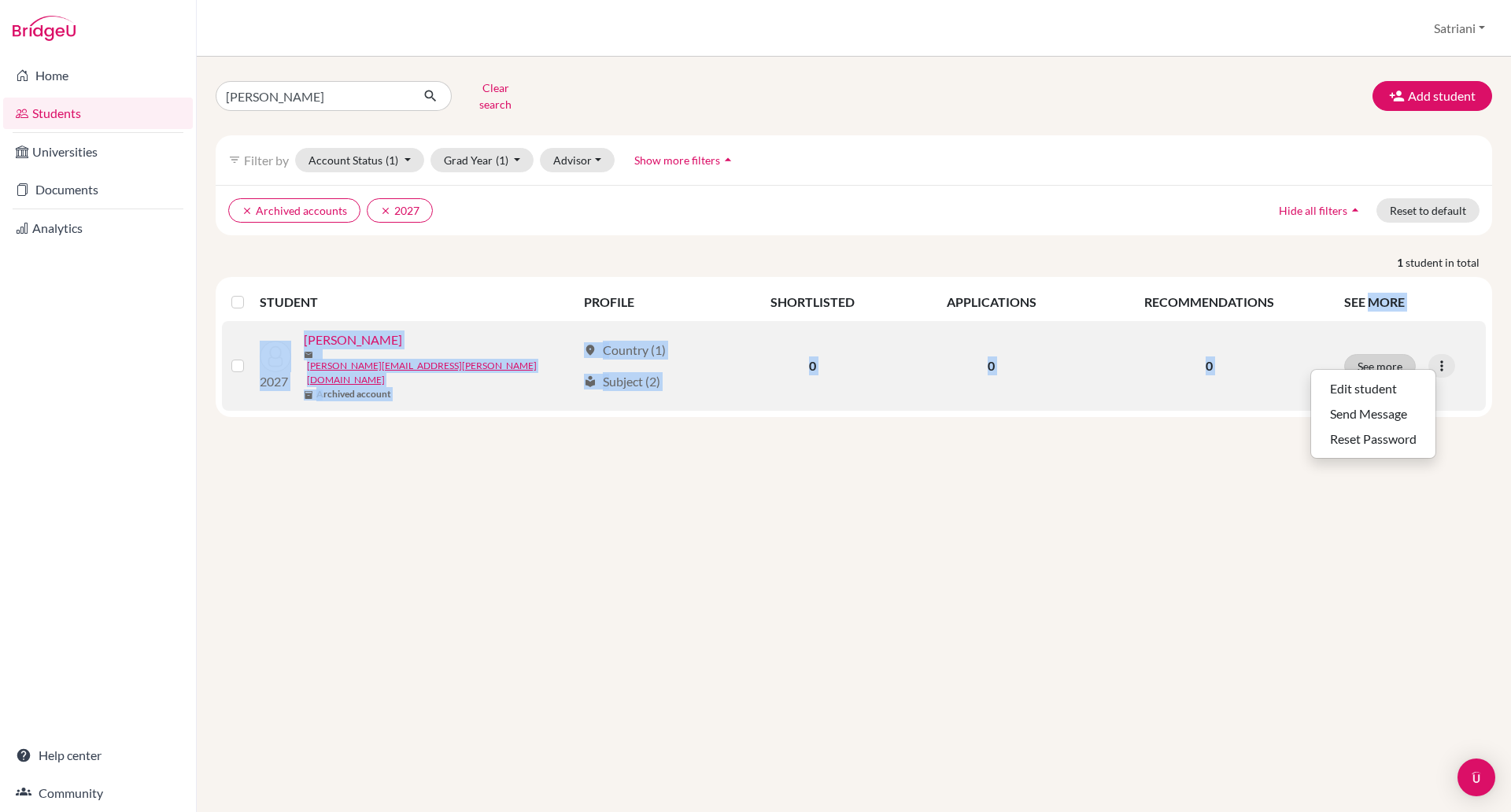
drag, startPoint x: 1368, startPoint y: 285, endPoint x: 1378, endPoint y: 339, distance: 54.9
click at [1378, 339] on table "STUDENT PROFILE SHORTLISTED APPLICATIONS RECOMMENDATIONS SEE MORE 2027 Yang, Ni…" at bounding box center [854, 347] width 1264 height 127
click at [1378, 354] on button "See more" at bounding box center [1380, 366] width 71 height 24
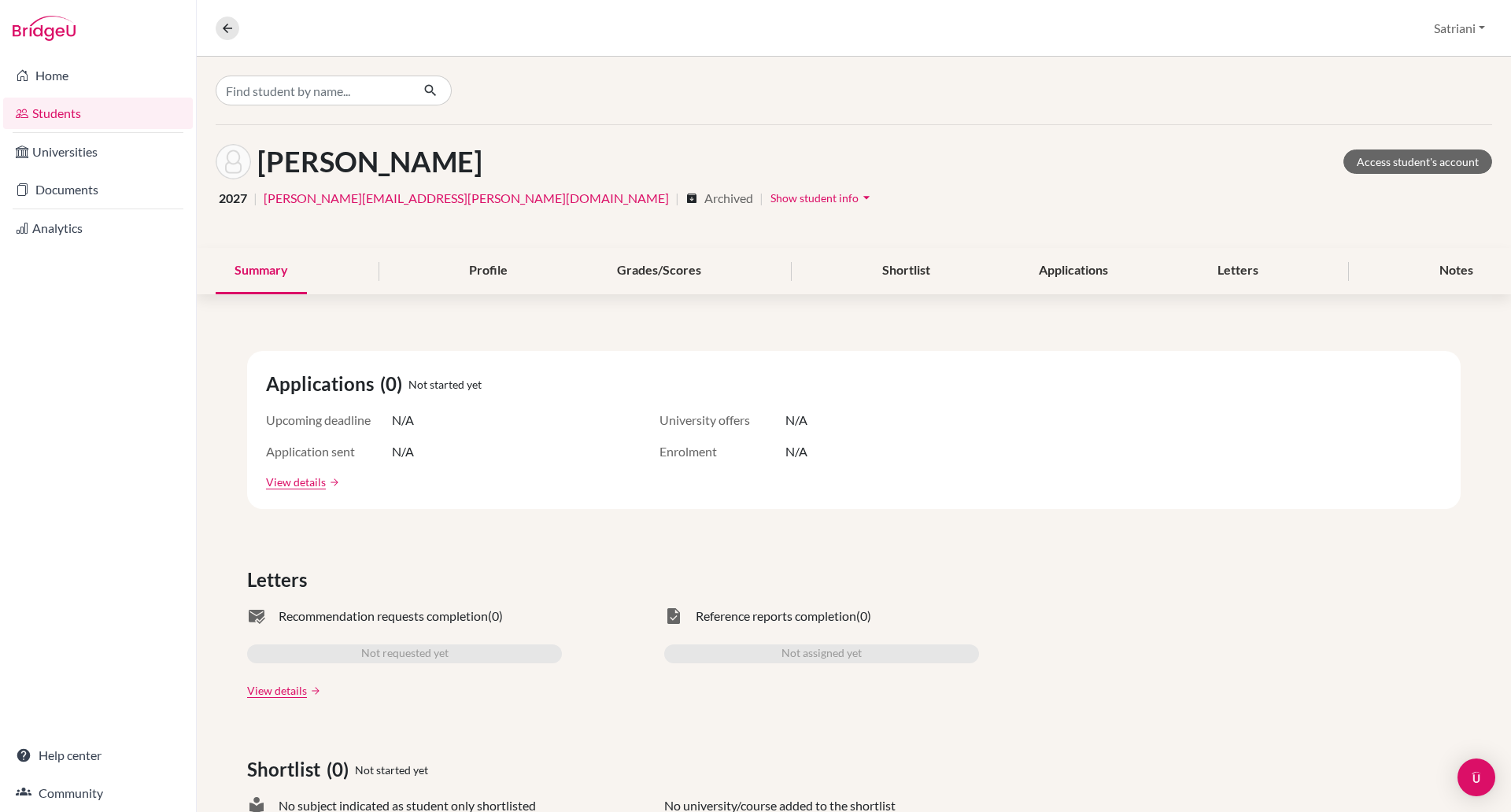
click at [771, 201] on span "Show student info" at bounding box center [814, 197] width 88 height 13
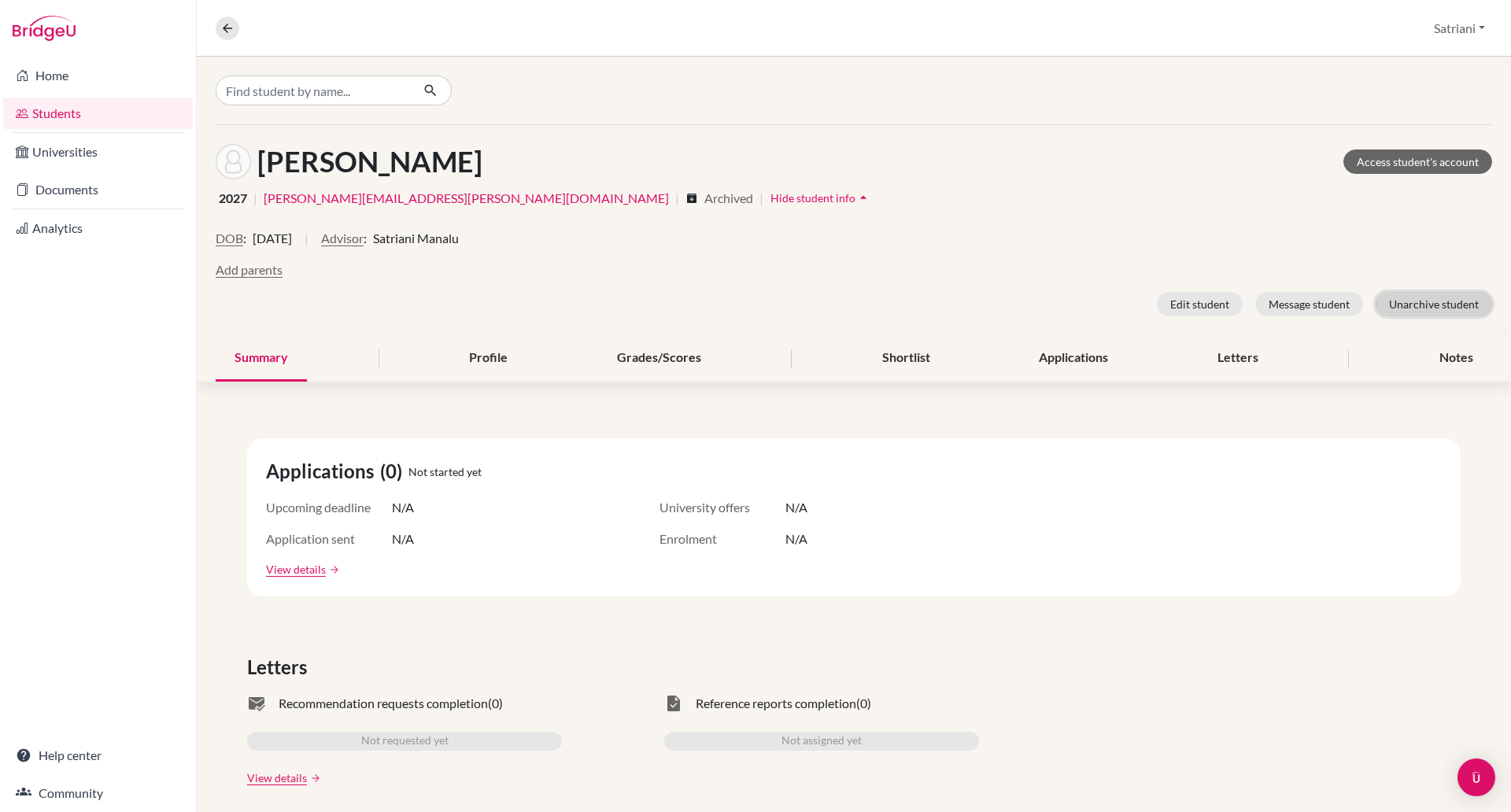
click at [1411, 303] on button "Unarchive student" at bounding box center [1434, 303] width 117 height 24
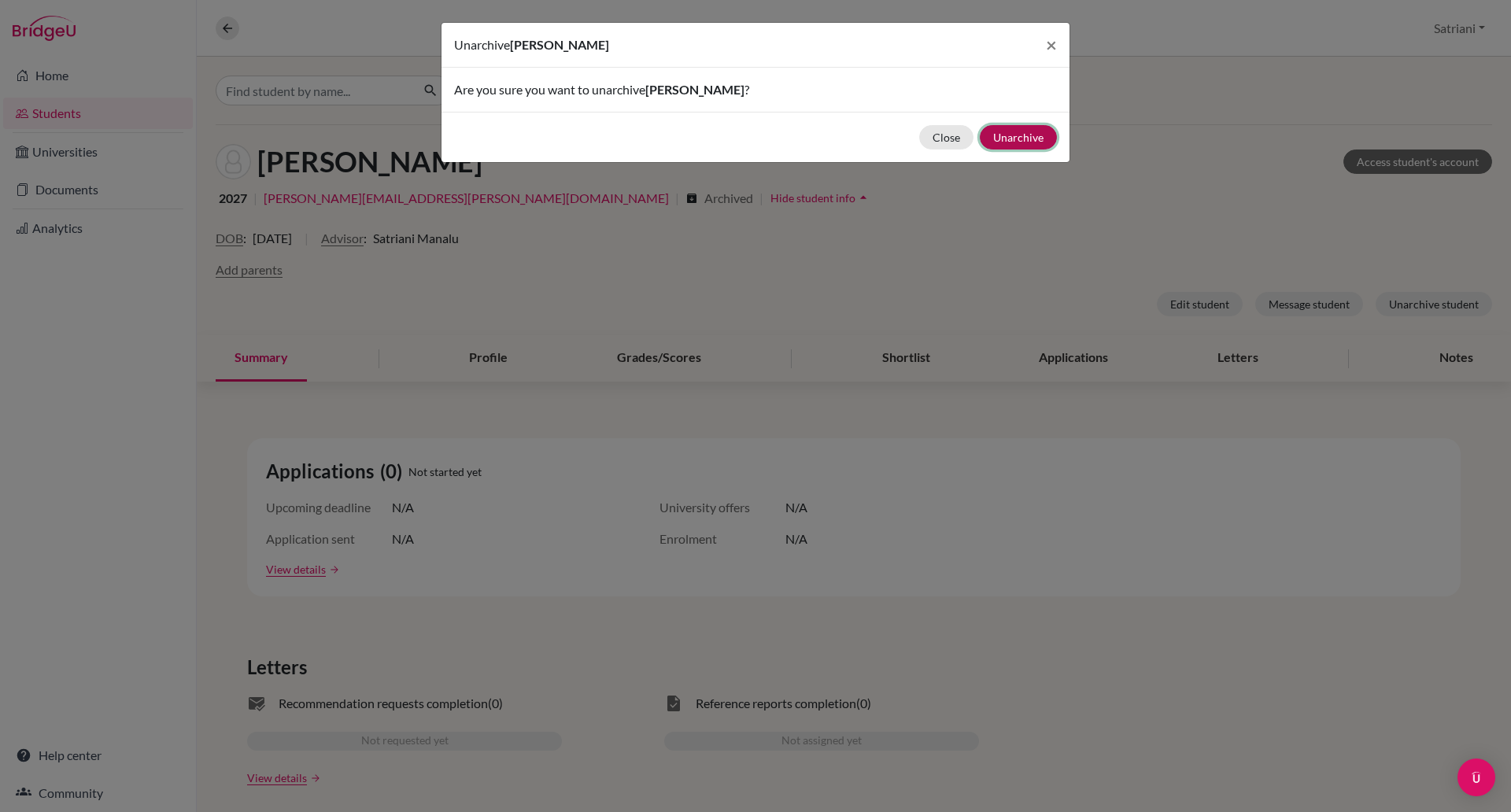
click at [1018, 136] on button "Unarchive" at bounding box center [1019, 137] width 77 height 24
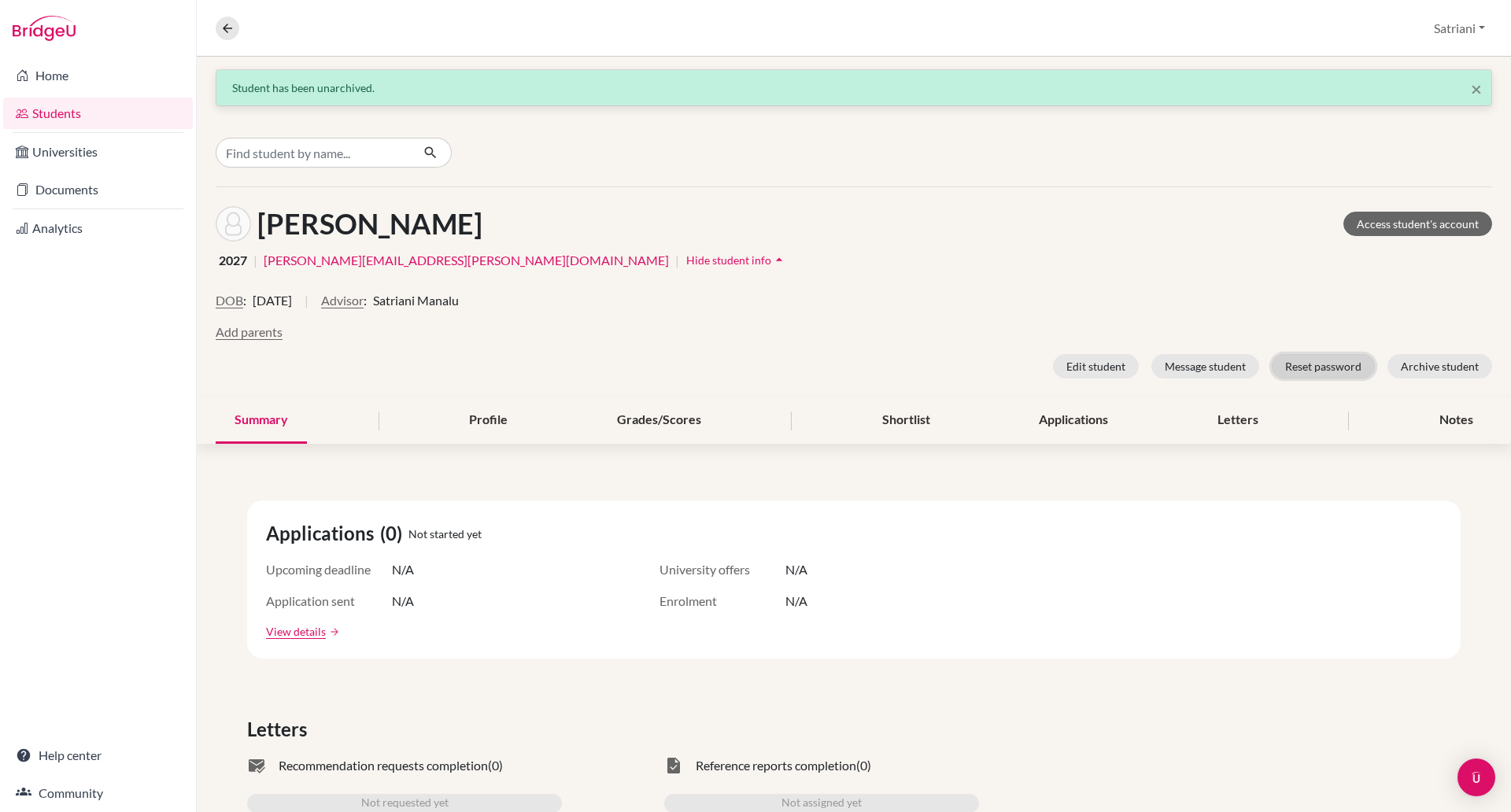
click at [1287, 367] on button "Reset password" at bounding box center [1323, 366] width 103 height 24
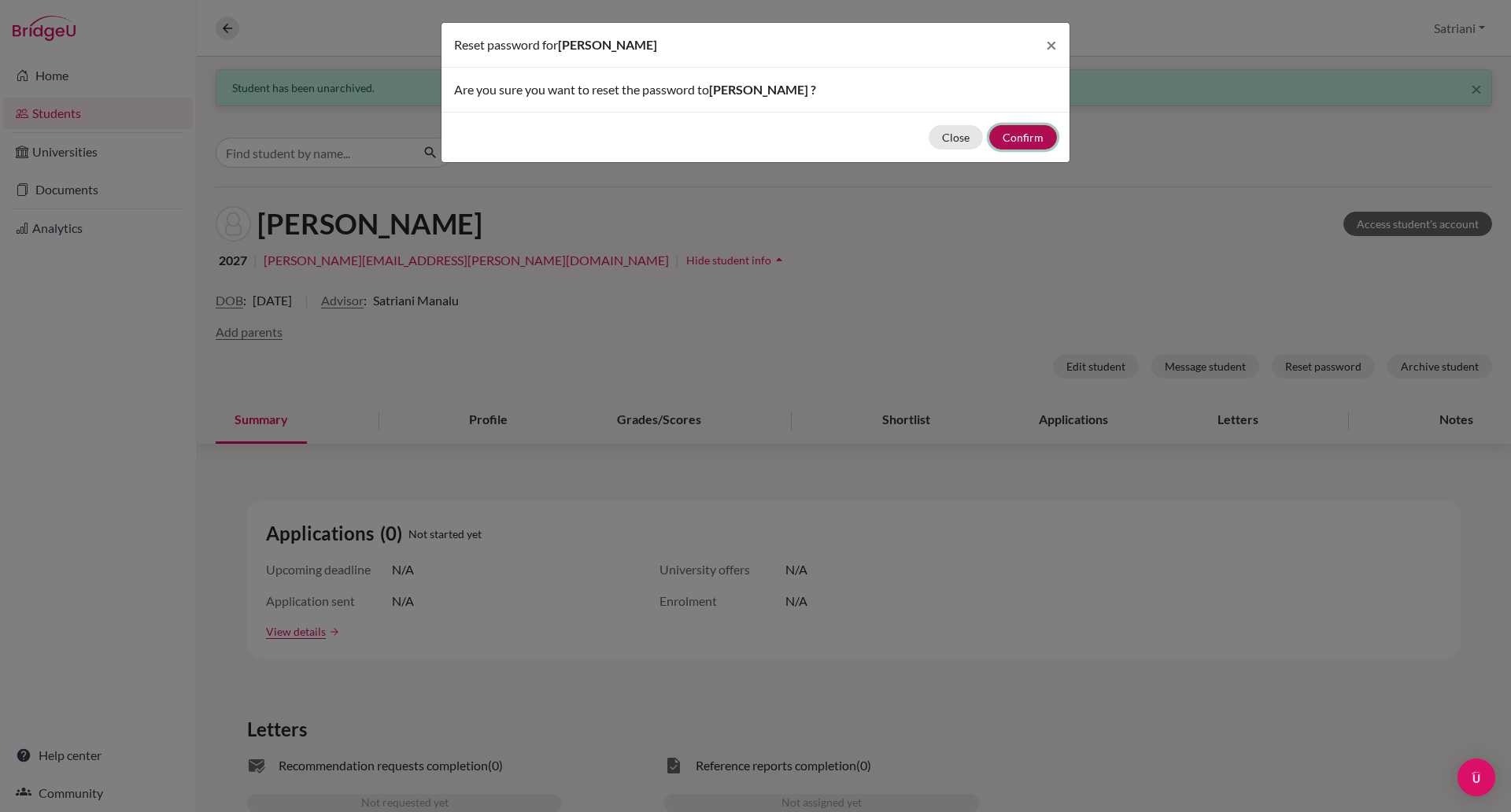
click at [1030, 139] on button "Confirm" at bounding box center [1023, 137] width 67 height 24
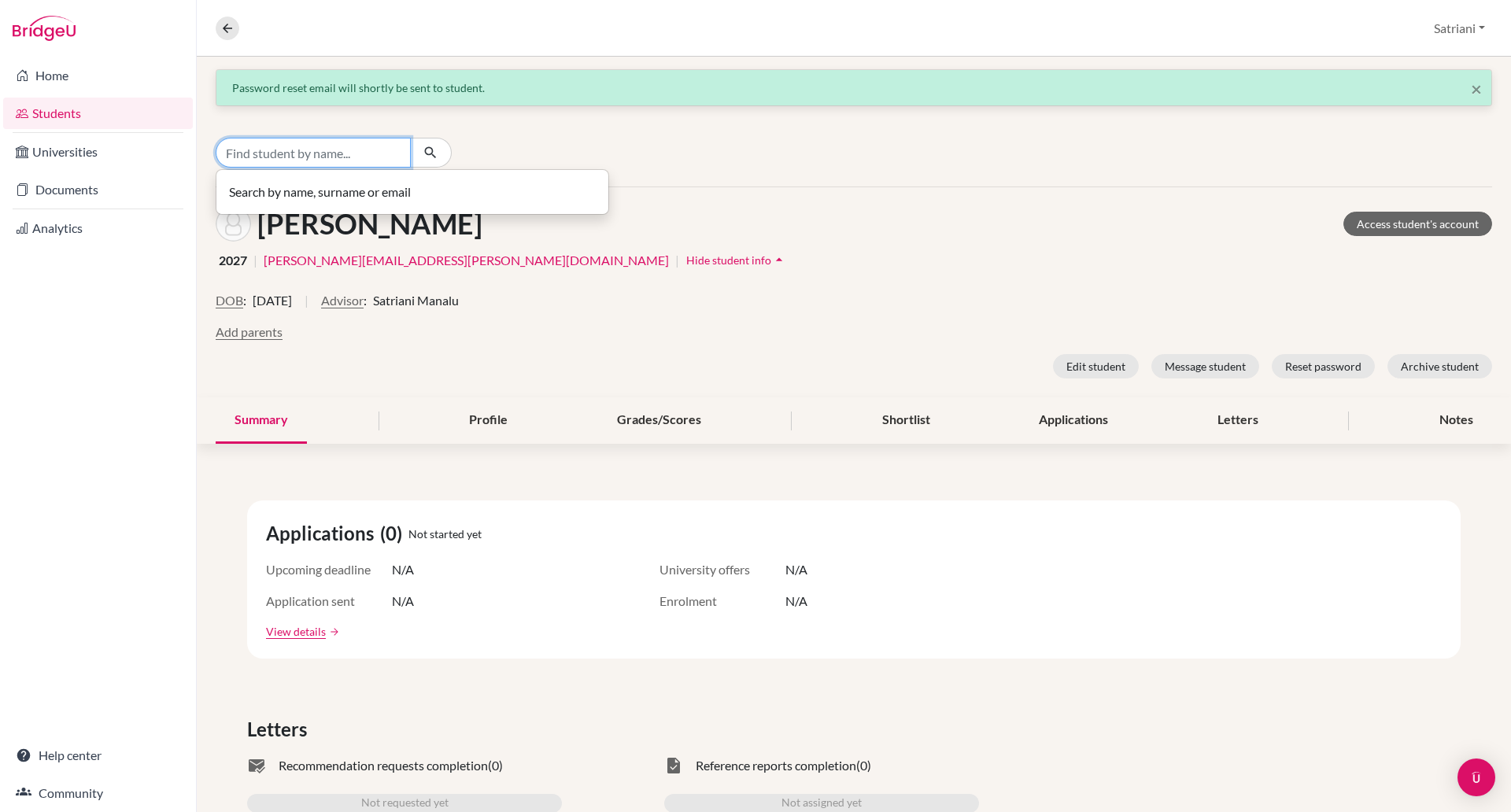
click at [366, 148] on input "Find student by name..." at bounding box center [313, 152] width 196 height 30
type input "maribelle"
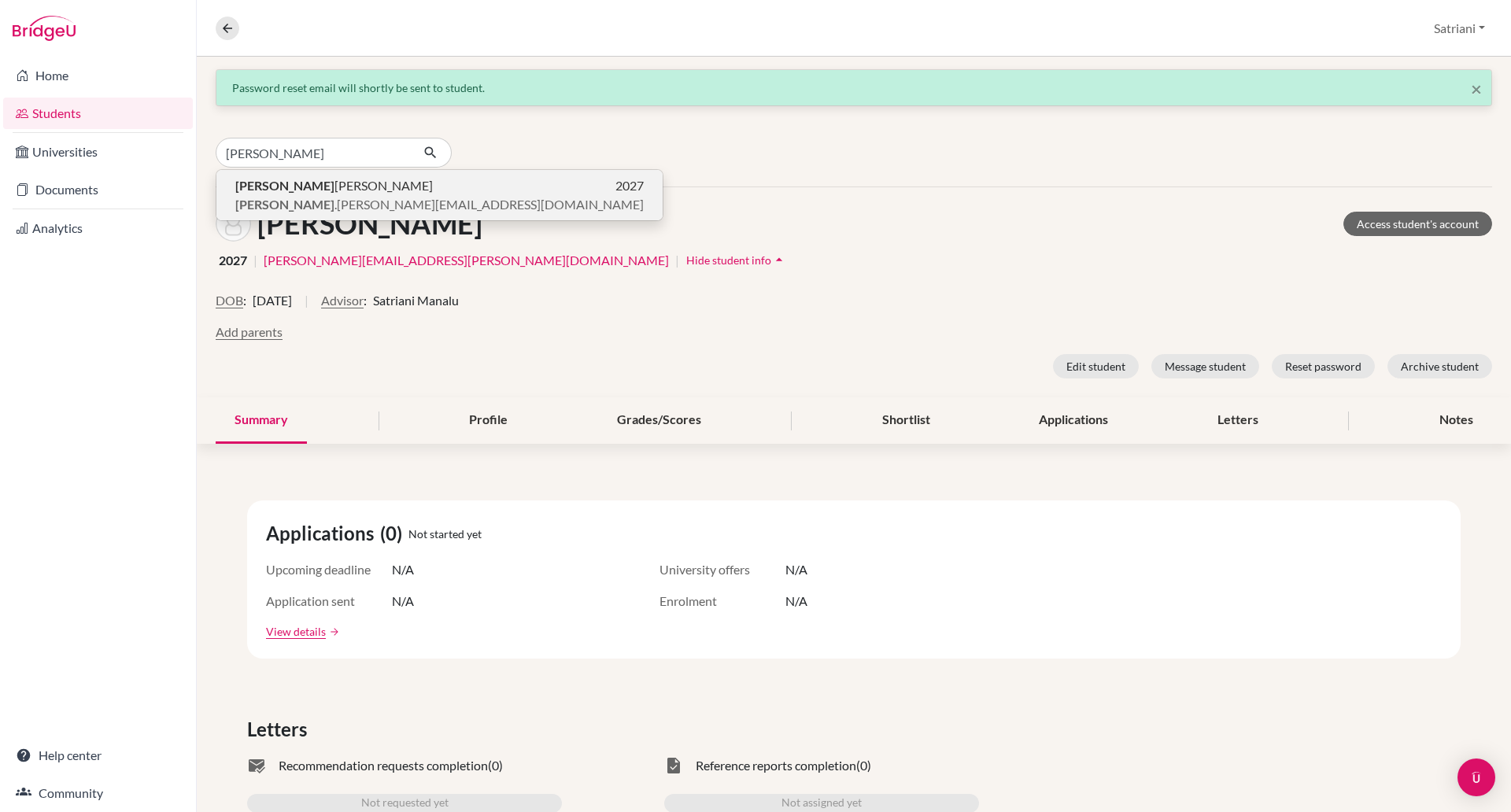
click at [415, 182] on p "Maribelle Fortino Lim 2027" at bounding box center [439, 186] width 409 height 19
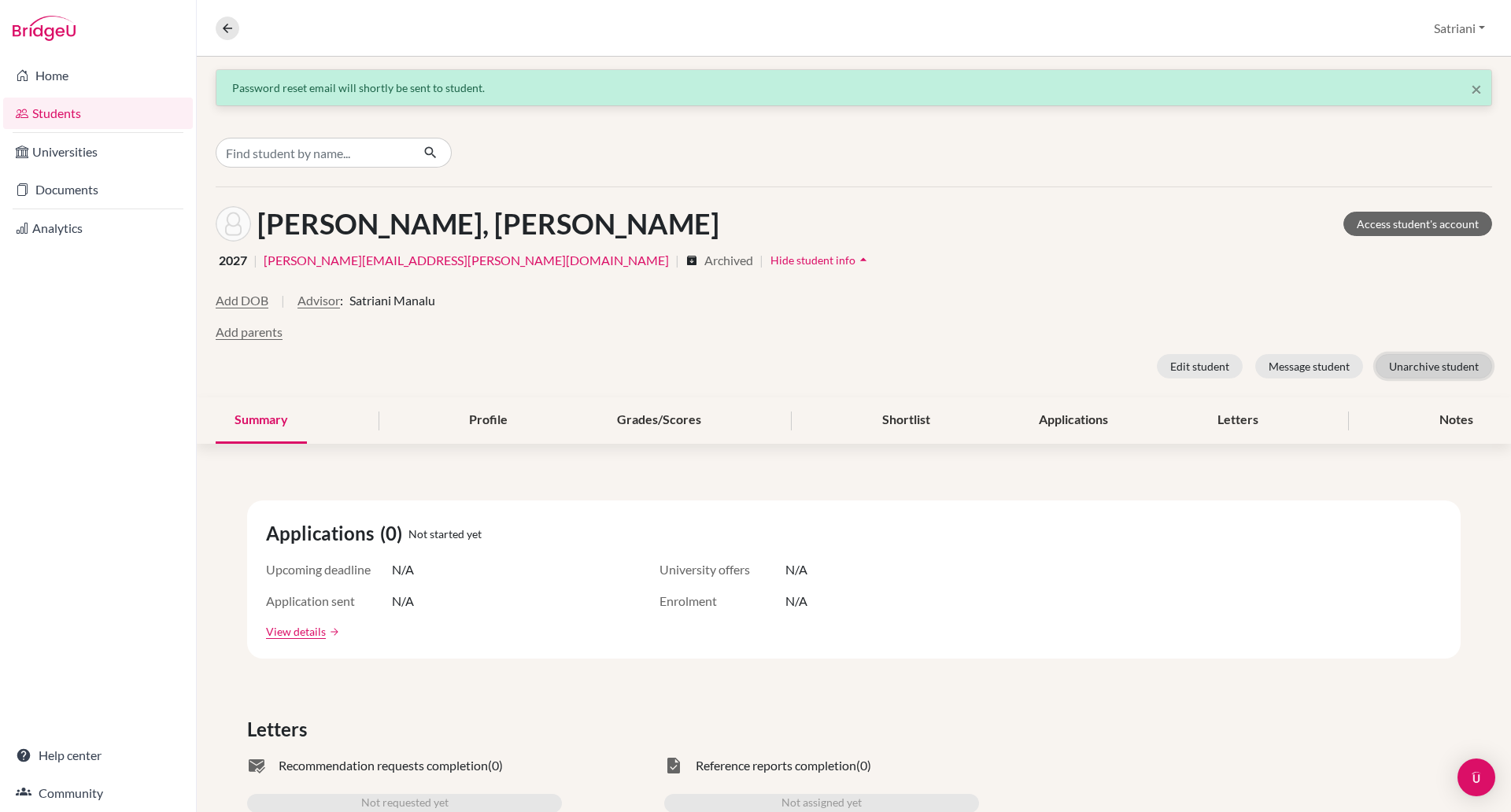
click at [1383, 367] on button "Unarchive student" at bounding box center [1434, 366] width 117 height 24
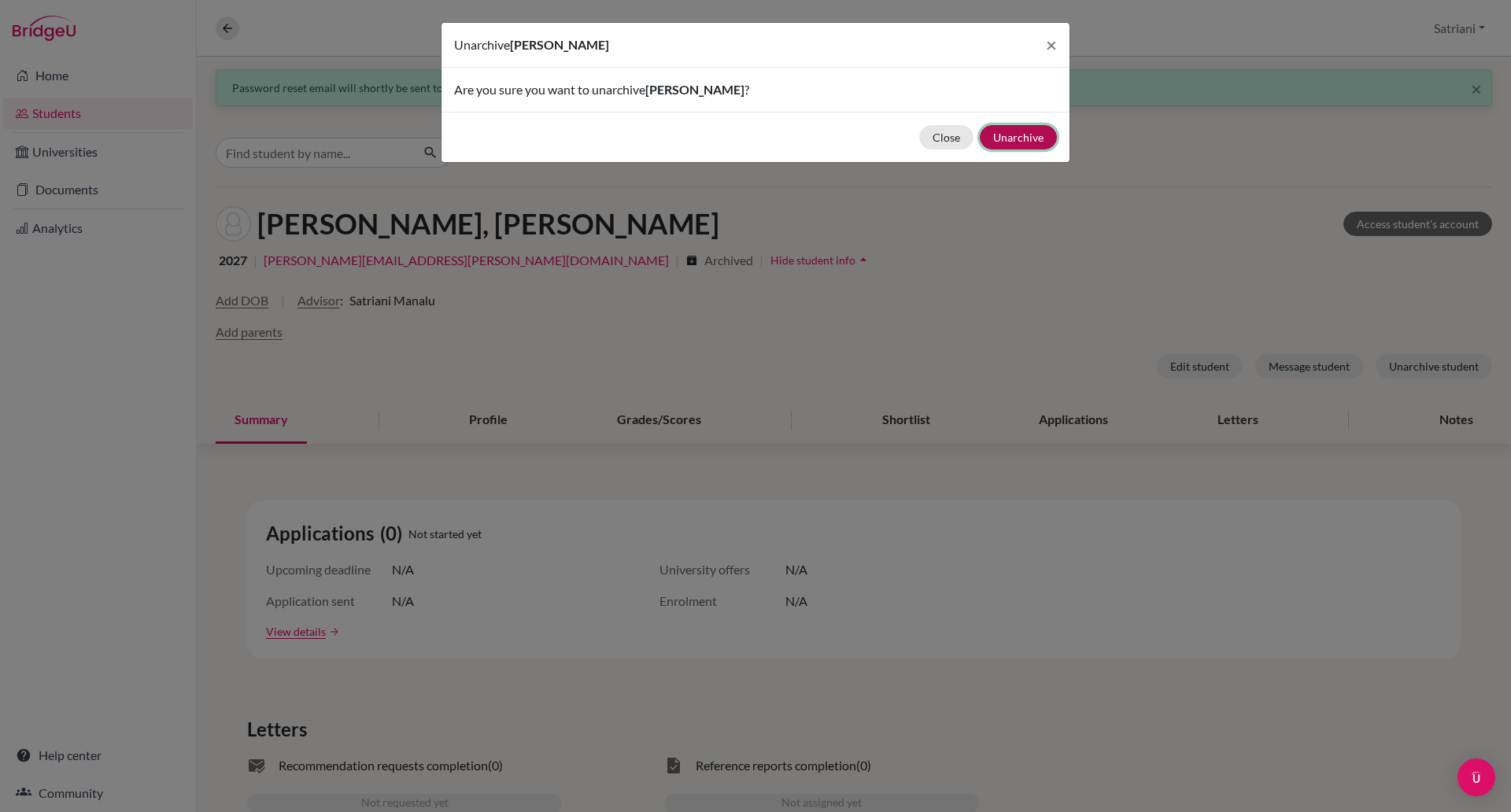
click at [1032, 131] on button "Unarchive" at bounding box center [1019, 137] width 77 height 24
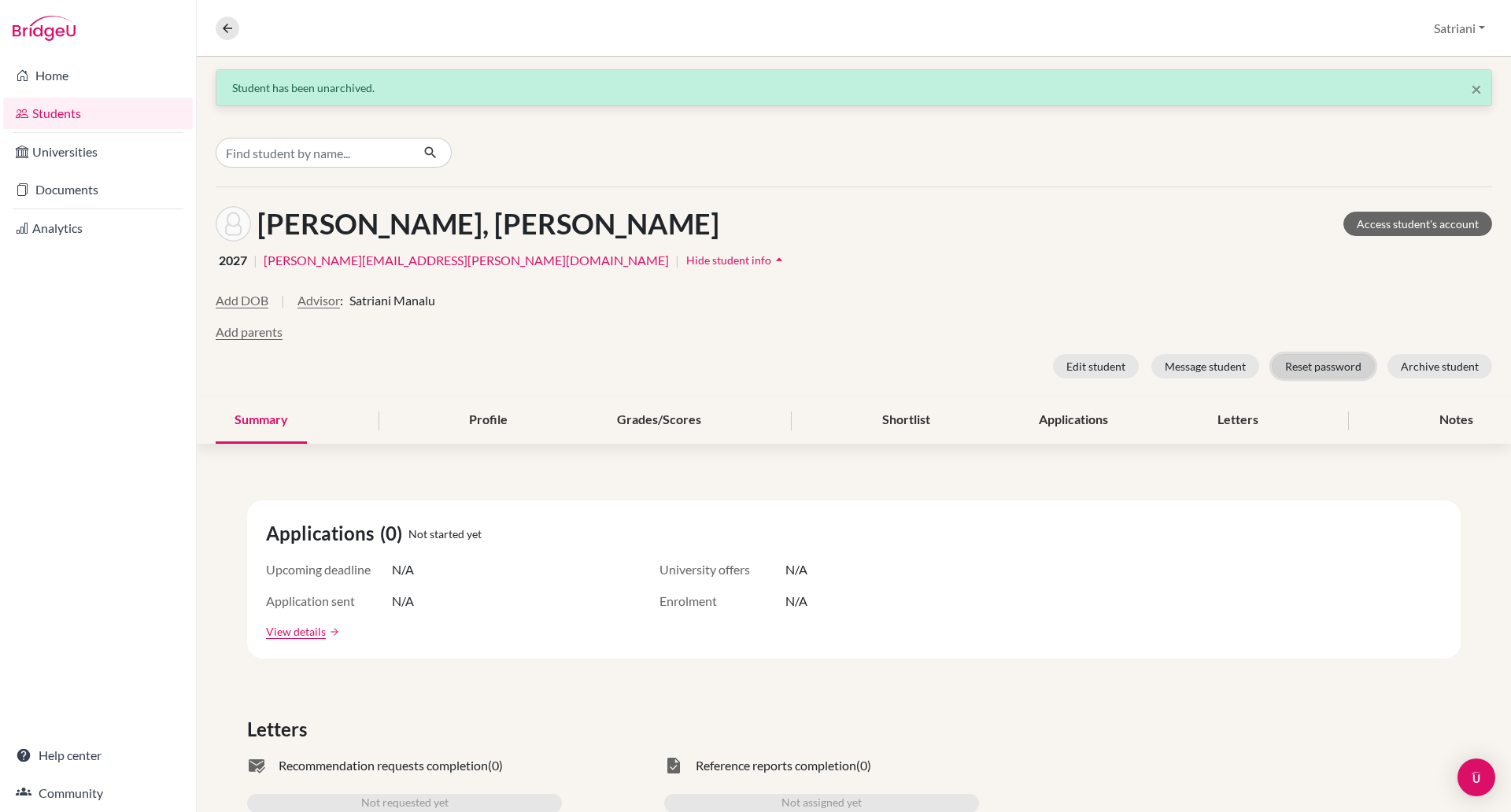
click at [1274, 362] on button "Reset password" at bounding box center [1323, 366] width 103 height 24
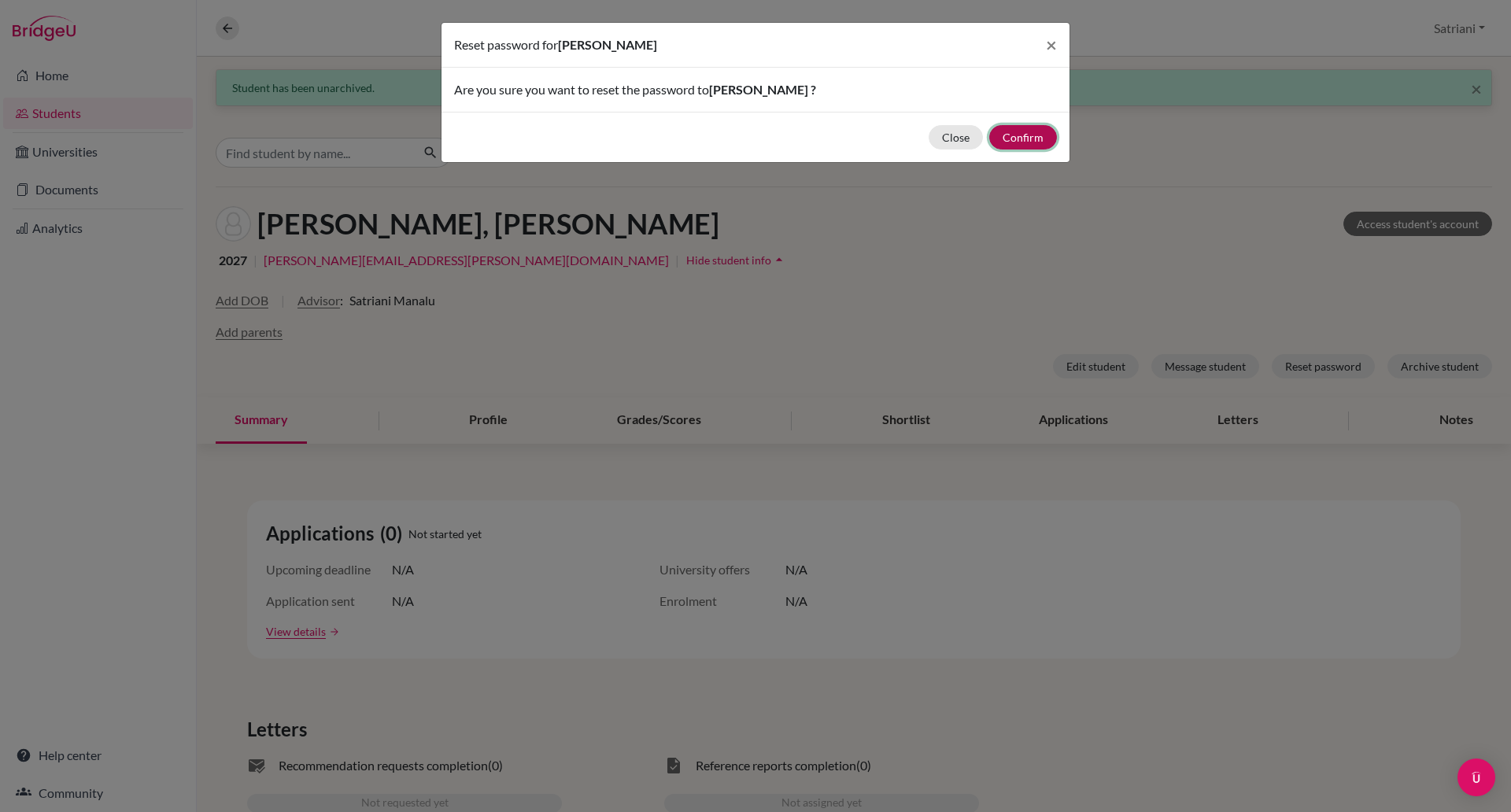
click at [1026, 137] on button "Confirm" at bounding box center [1023, 137] width 67 height 24
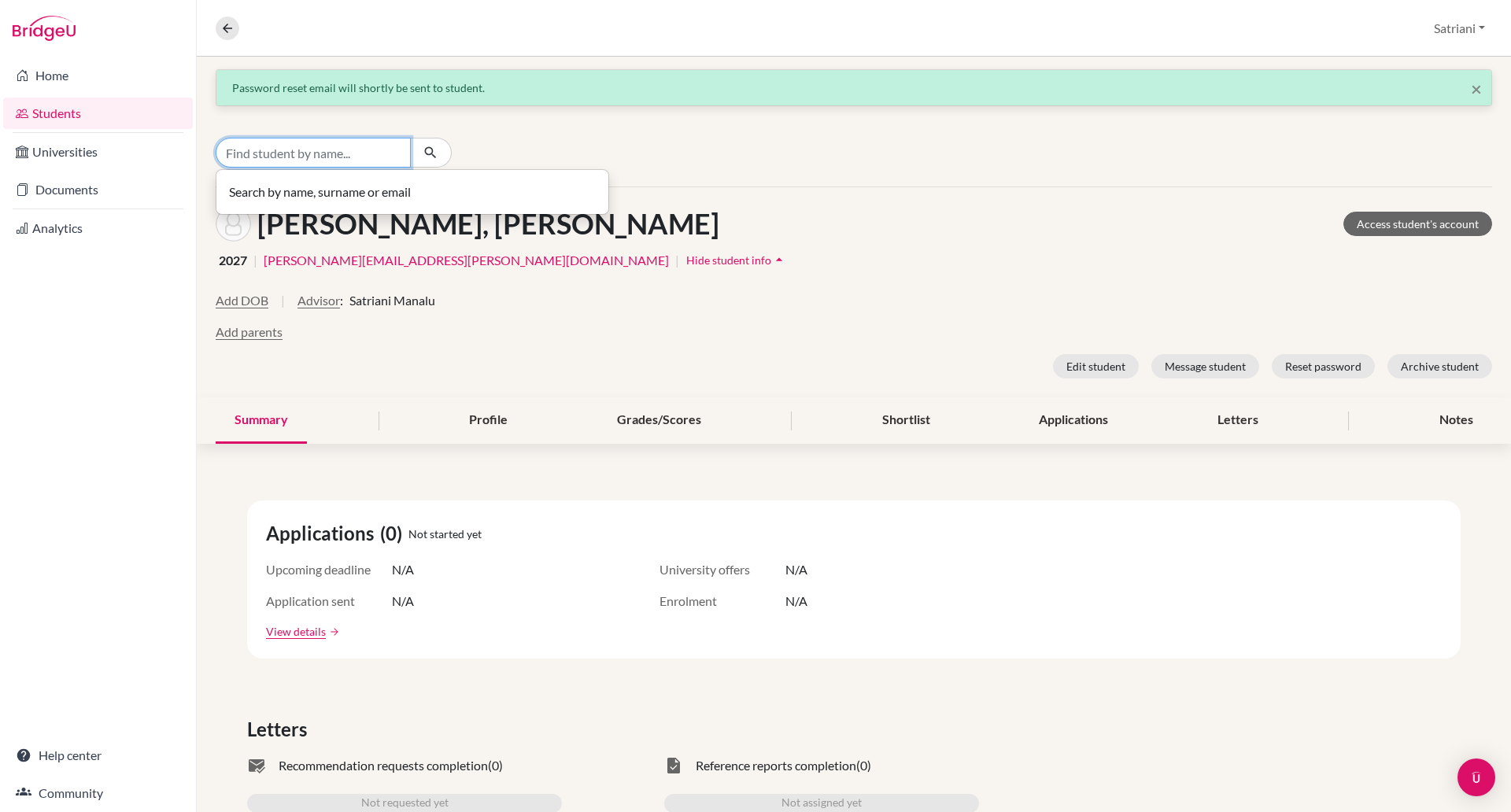
click at [347, 161] on input "Find student by name..." at bounding box center [313, 152] width 196 height 30
type input "satriani"
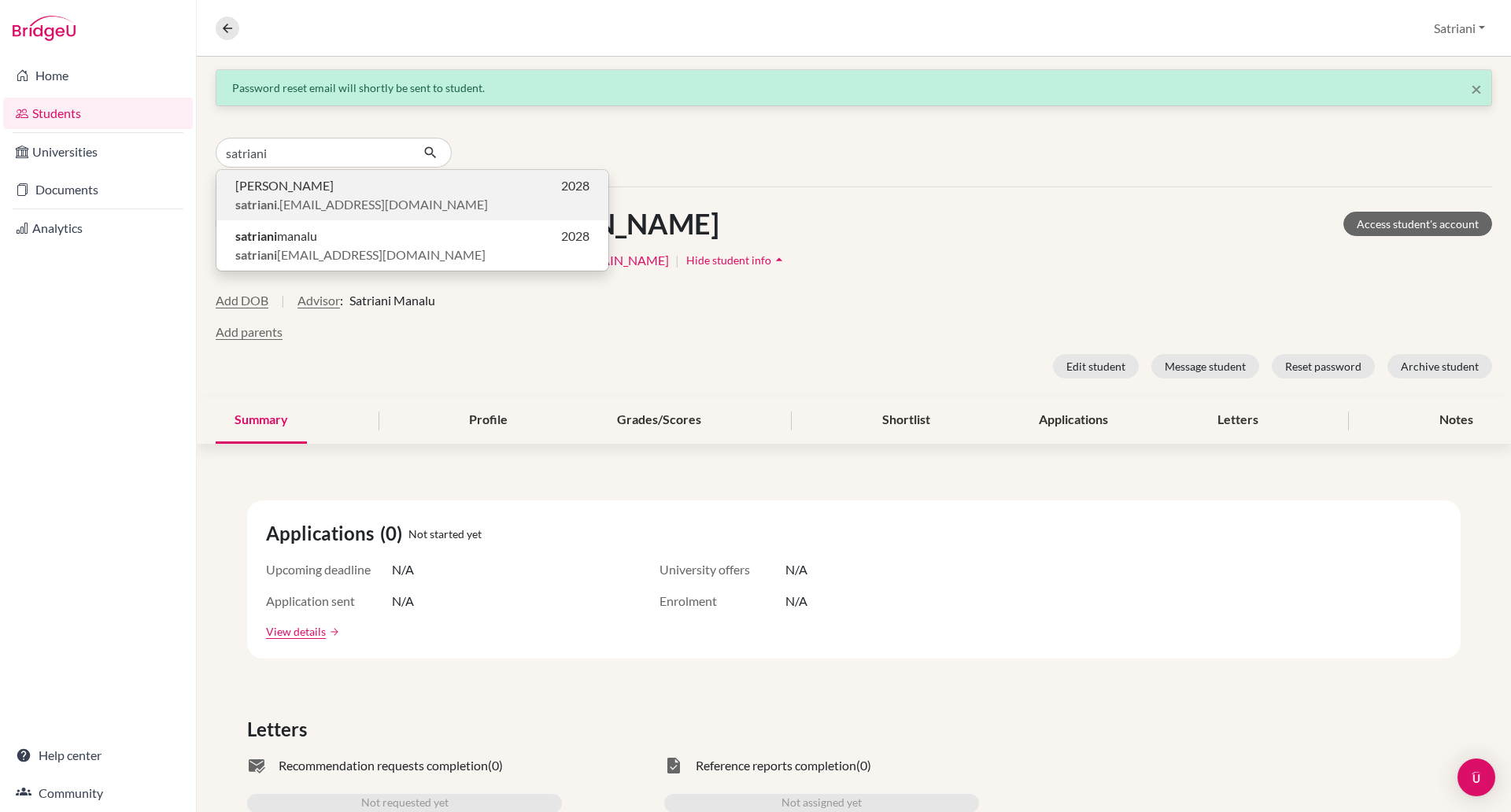
click at [344, 193] on p "Satri Manalu 2028" at bounding box center [412, 186] width 355 height 19
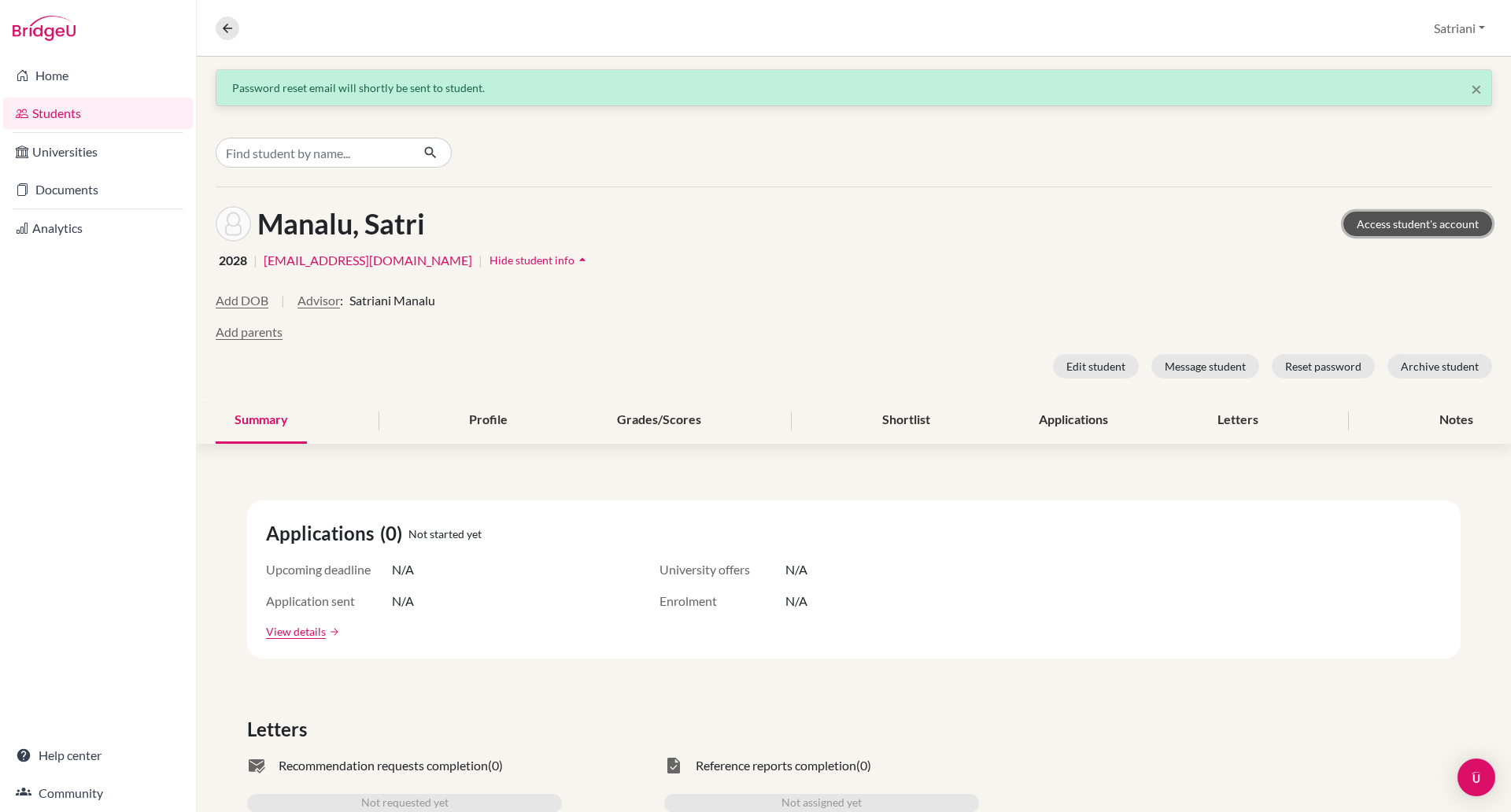
click at [1397, 233] on link "Access student's account" at bounding box center [1418, 223] width 148 height 24
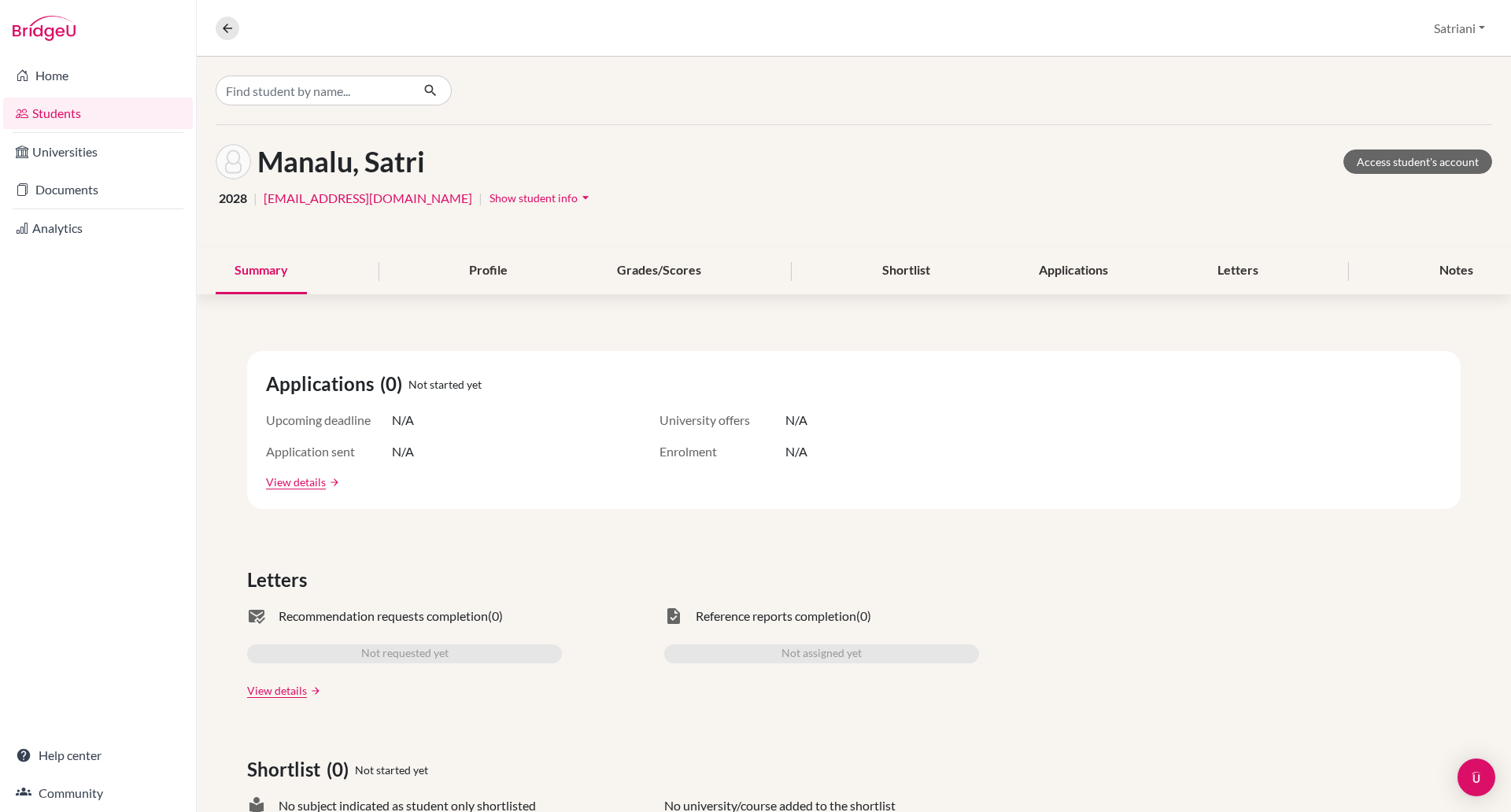
click at [65, 115] on link "Students" at bounding box center [97, 113] width 190 height 32
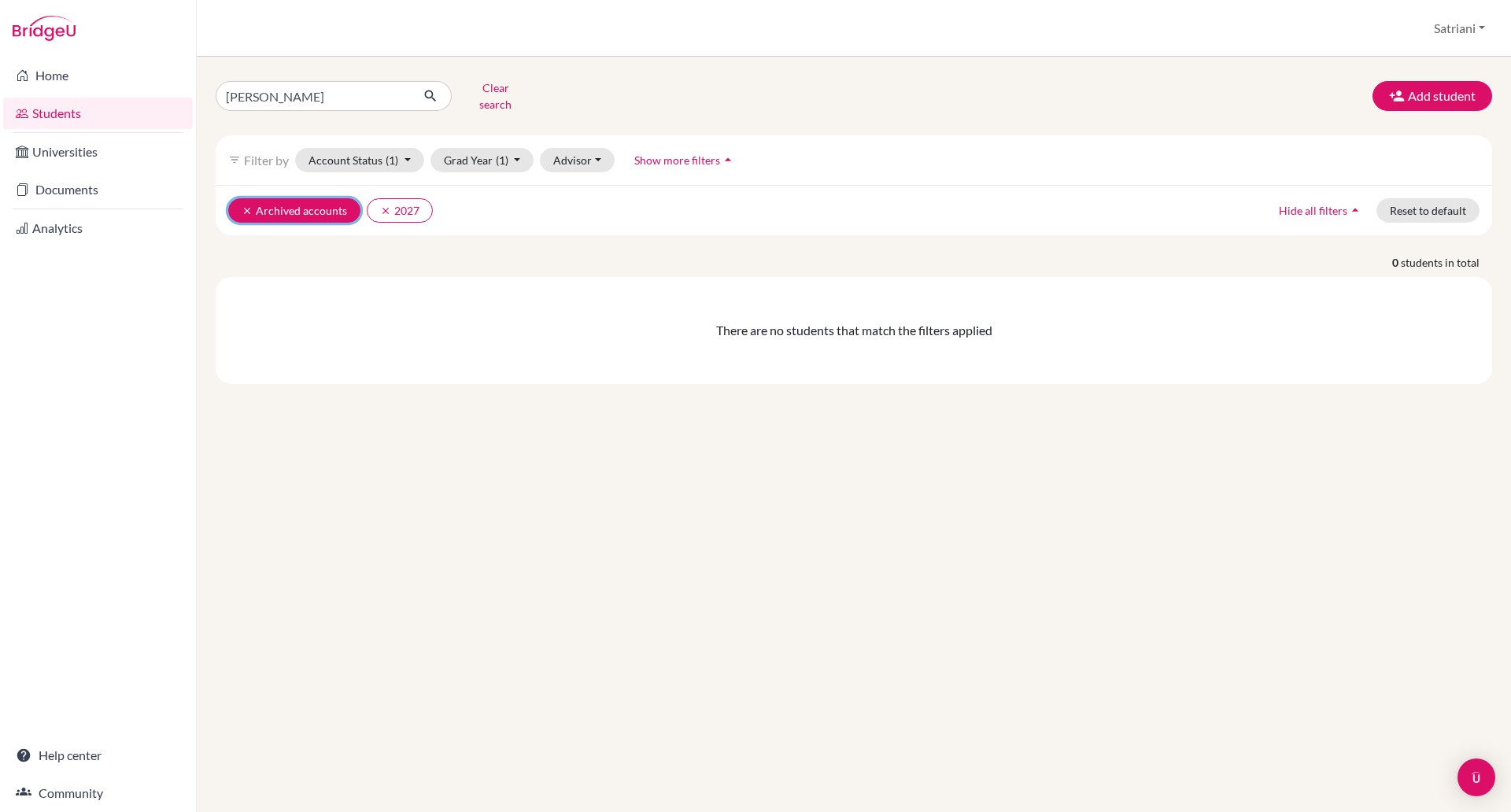
click at [244, 205] on icon "clear" at bounding box center [247, 210] width 11 height 11
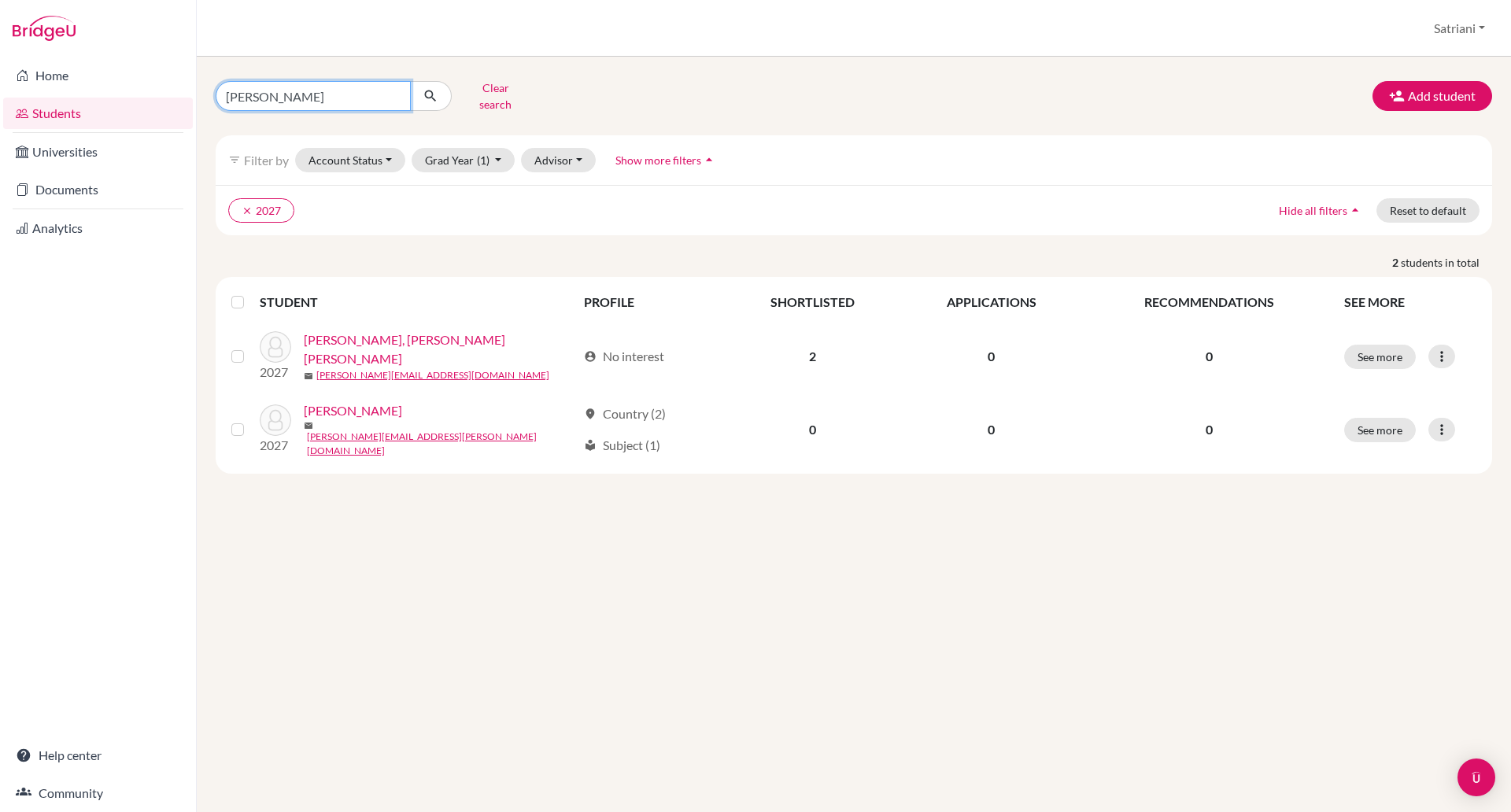
click at [395, 88] on input "[PERSON_NAME]" at bounding box center [313, 95] width 196 height 30
click at [432, 93] on icon "submit" at bounding box center [431, 95] width 15 height 15
click at [360, 93] on input "Find student by name..." at bounding box center [313, 95] width 196 height 30
click at [48, 114] on link "Students" at bounding box center [97, 113] width 190 height 32
click at [393, 92] on input "Nicholas" at bounding box center [313, 95] width 196 height 30
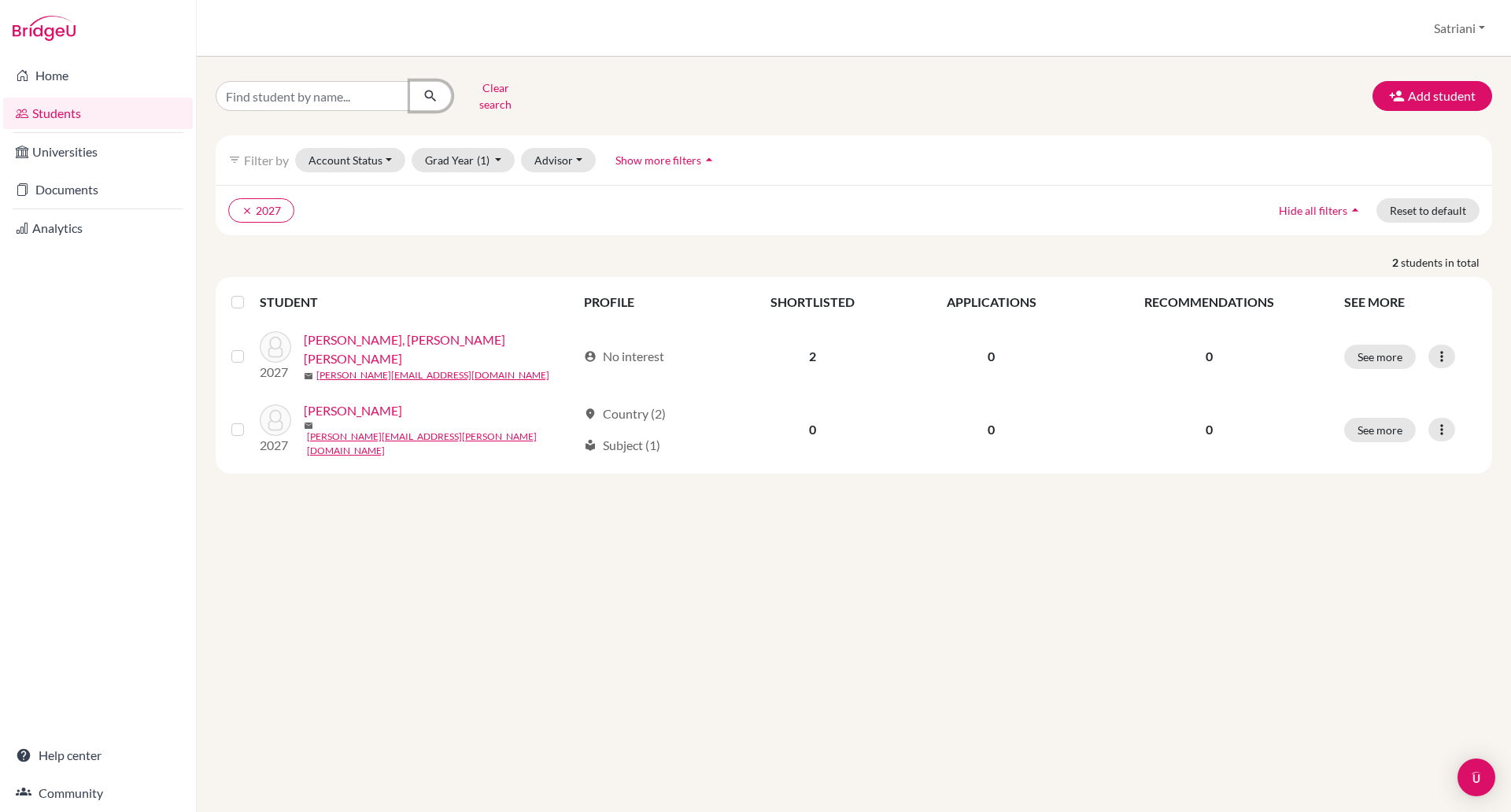
click at [433, 92] on icon "submit" at bounding box center [431, 95] width 15 height 15
click at [365, 92] on input "Find student by name..." at bounding box center [313, 95] width 196 height 30
type input "megina"
click button "submit" at bounding box center [431, 95] width 41 height 30
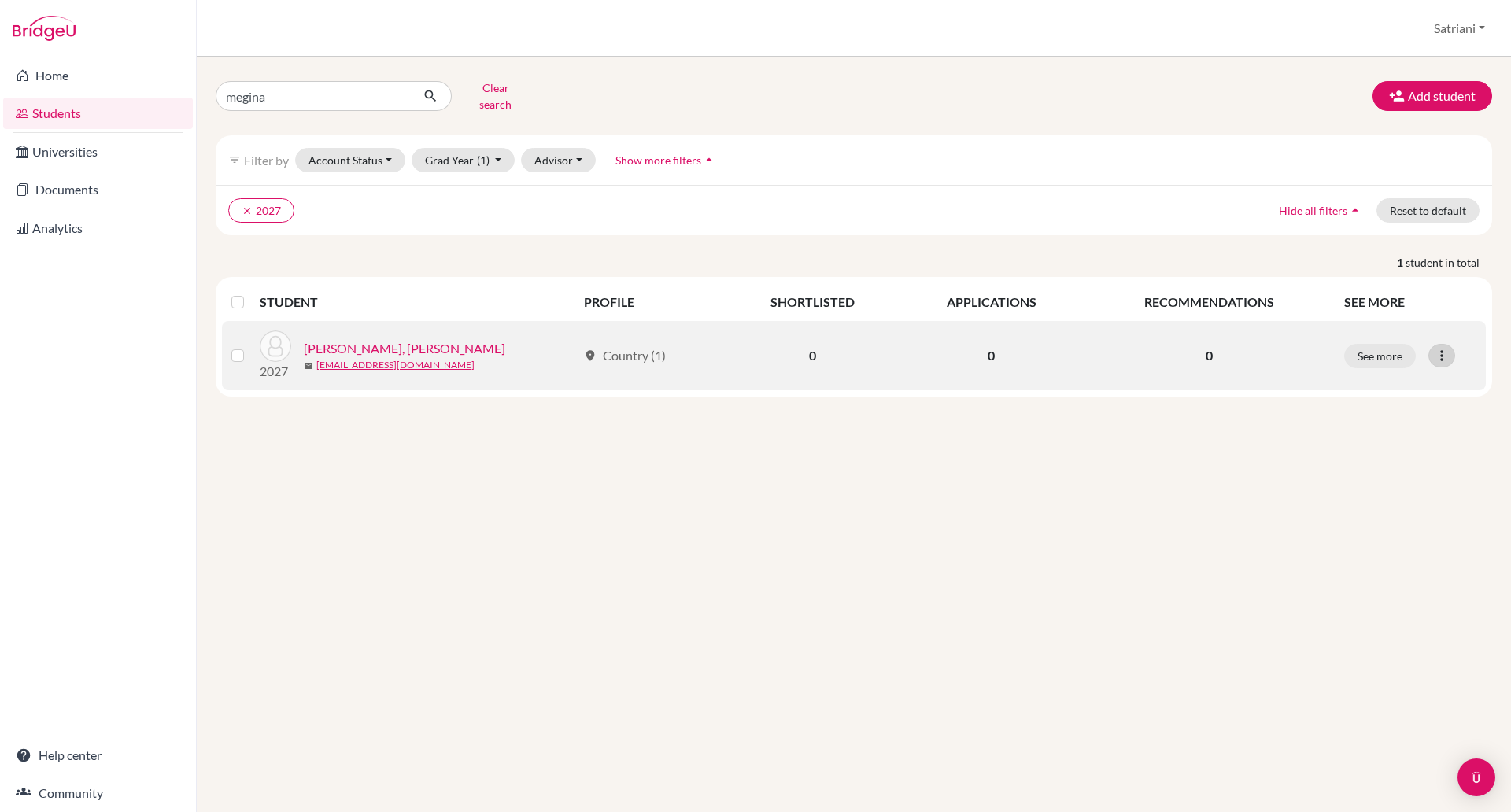
click at [1438, 348] on icon at bounding box center [1442, 355] width 15 height 15
click at [1384, 436] on button "Reset Password" at bounding box center [1373, 439] width 124 height 25
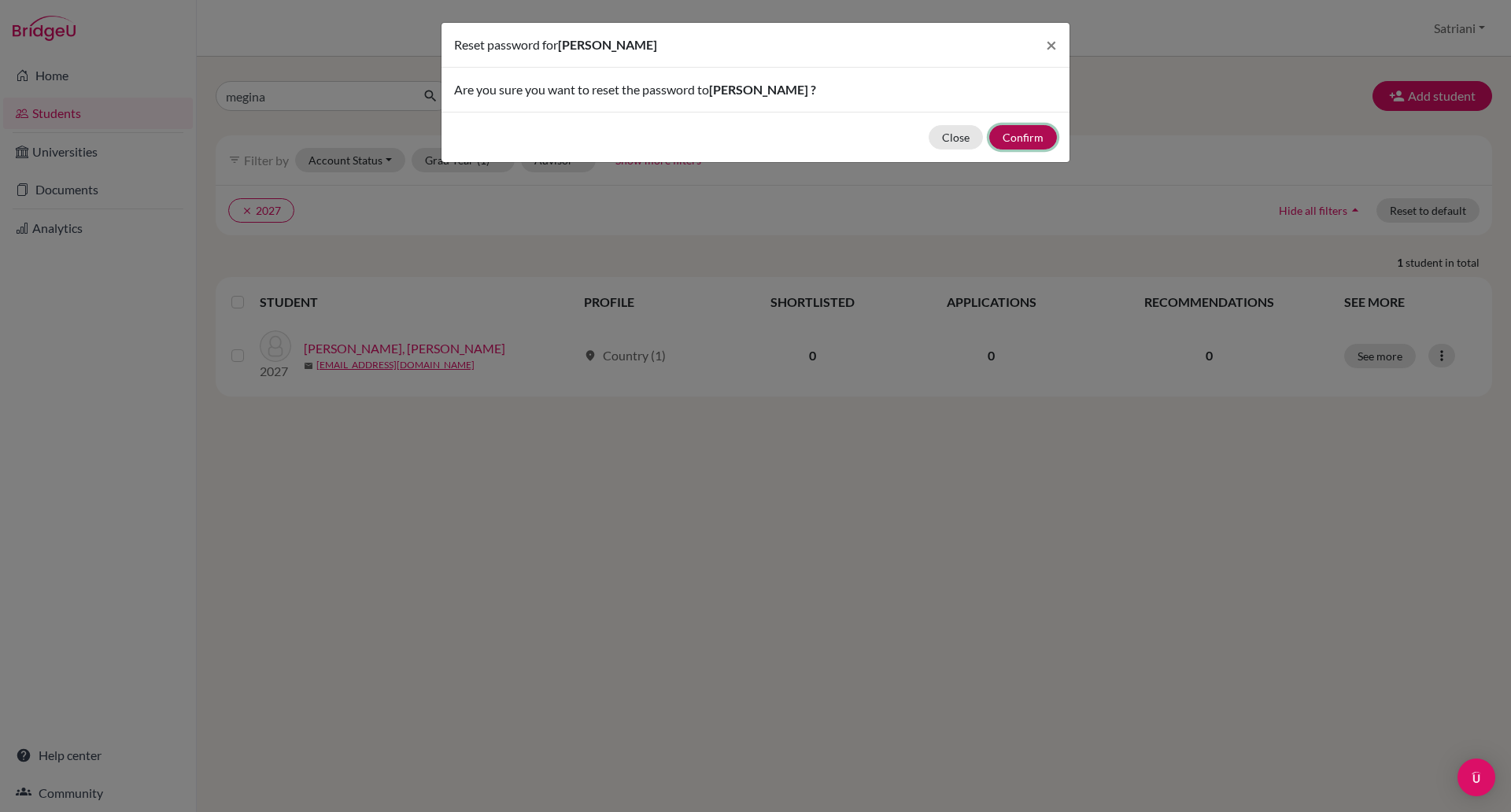
click at [1036, 134] on button "Confirm" at bounding box center [1023, 137] width 67 height 24
